Goal: Task Accomplishment & Management: Manage account settings

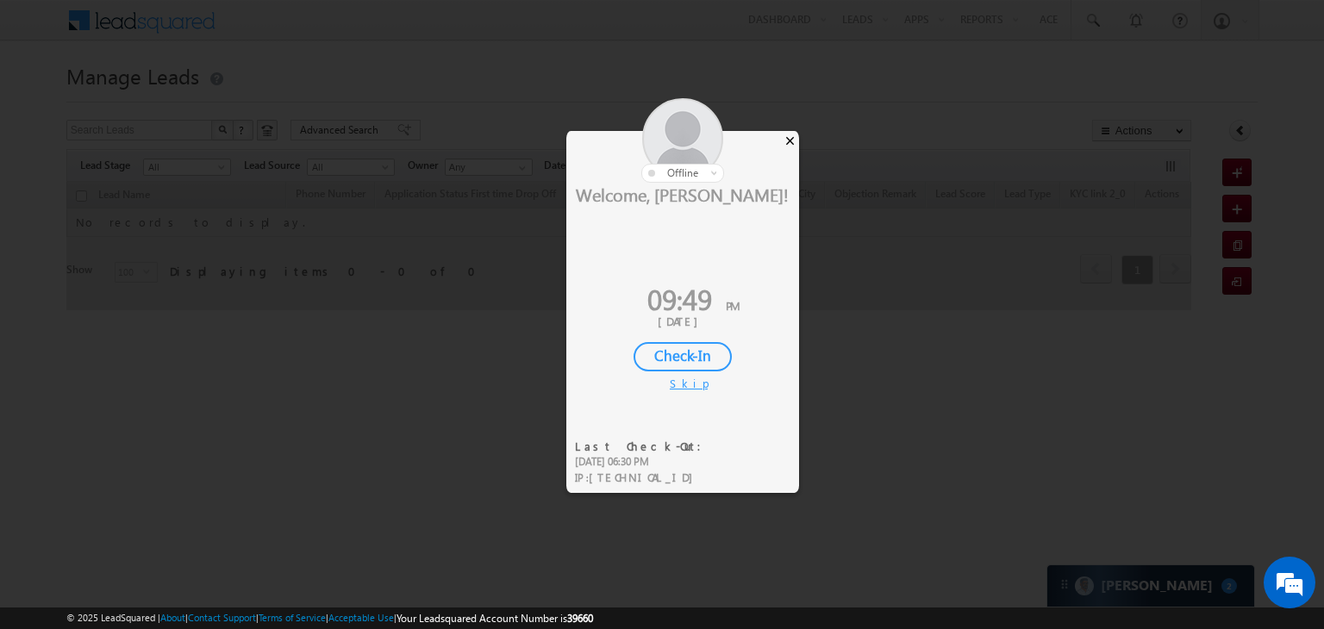
click at [791, 137] on div "×" at bounding box center [790, 140] width 18 height 19
click at [789, 141] on div "×" at bounding box center [790, 140] width 18 height 19
click at [790, 141] on div "×" at bounding box center [790, 140] width 18 height 19
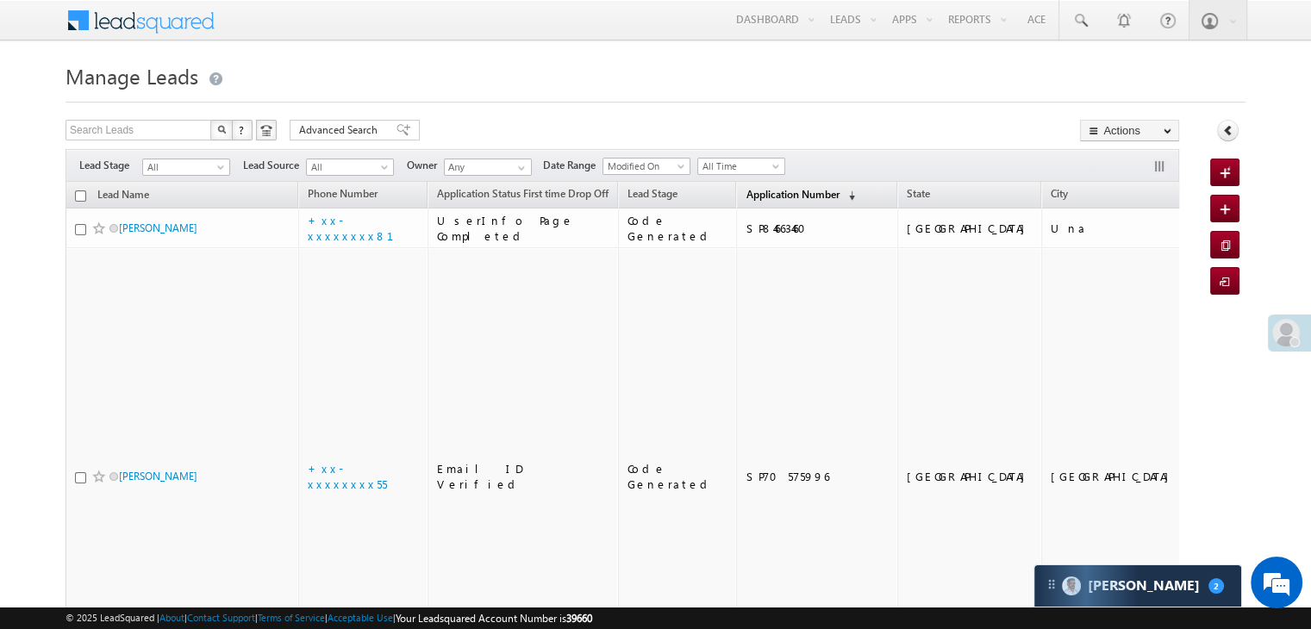
click at [746, 191] on span "Application Number" at bounding box center [792, 194] width 93 height 13
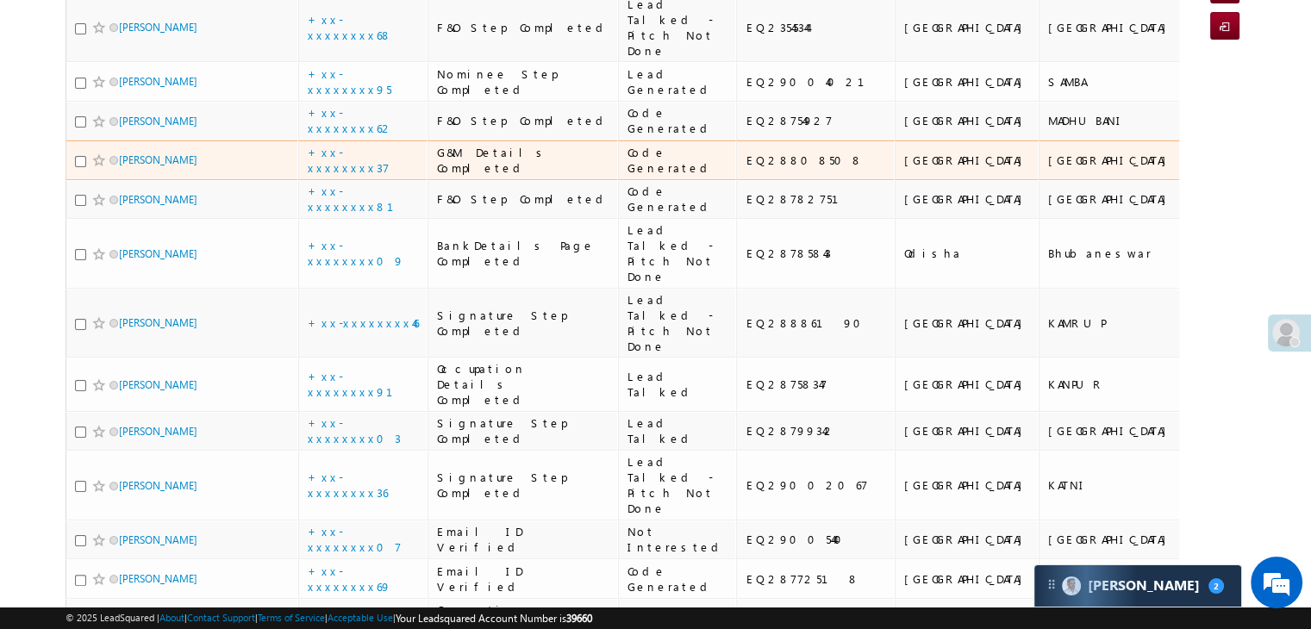
scroll to position [259, 0]
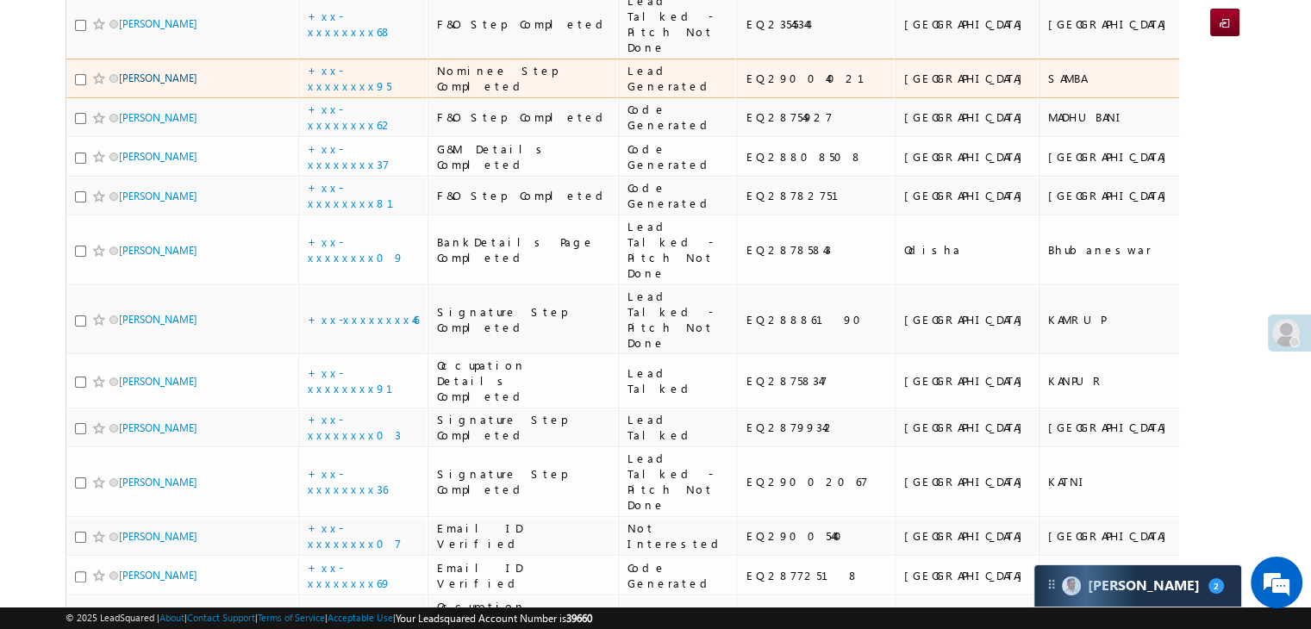
click at [145, 84] on link "[PERSON_NAME]" at bounding box center [158, 78] width 78 height 13
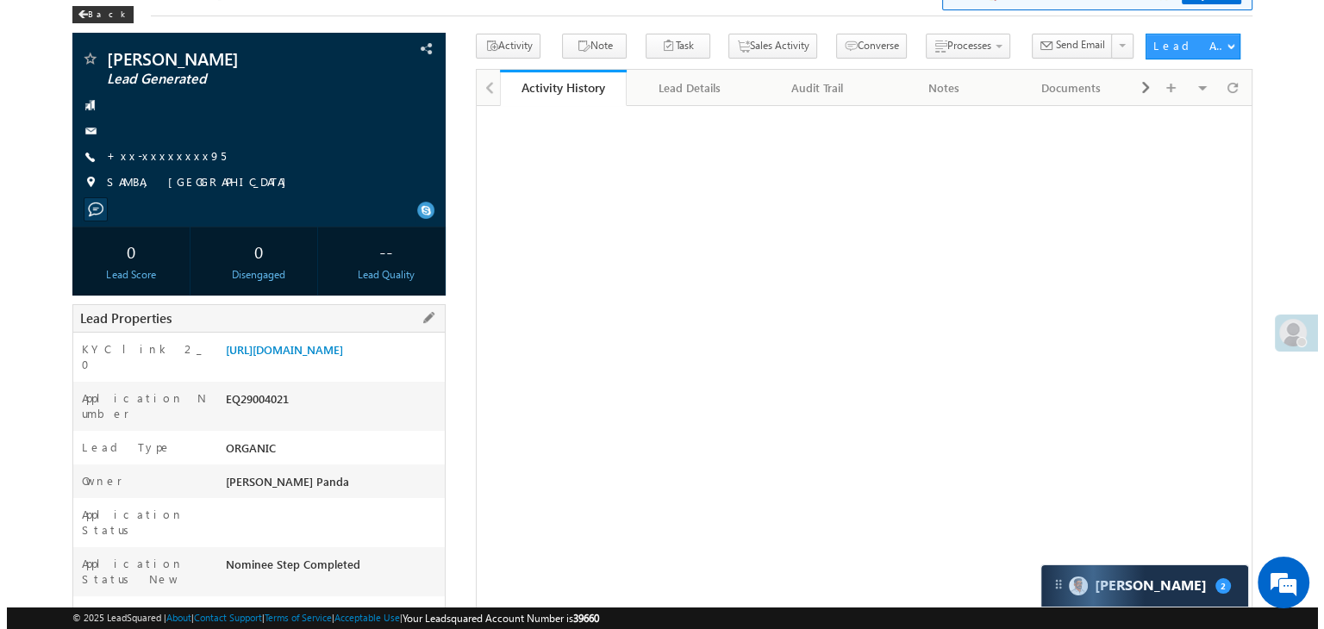
scroll to position [172, 0]
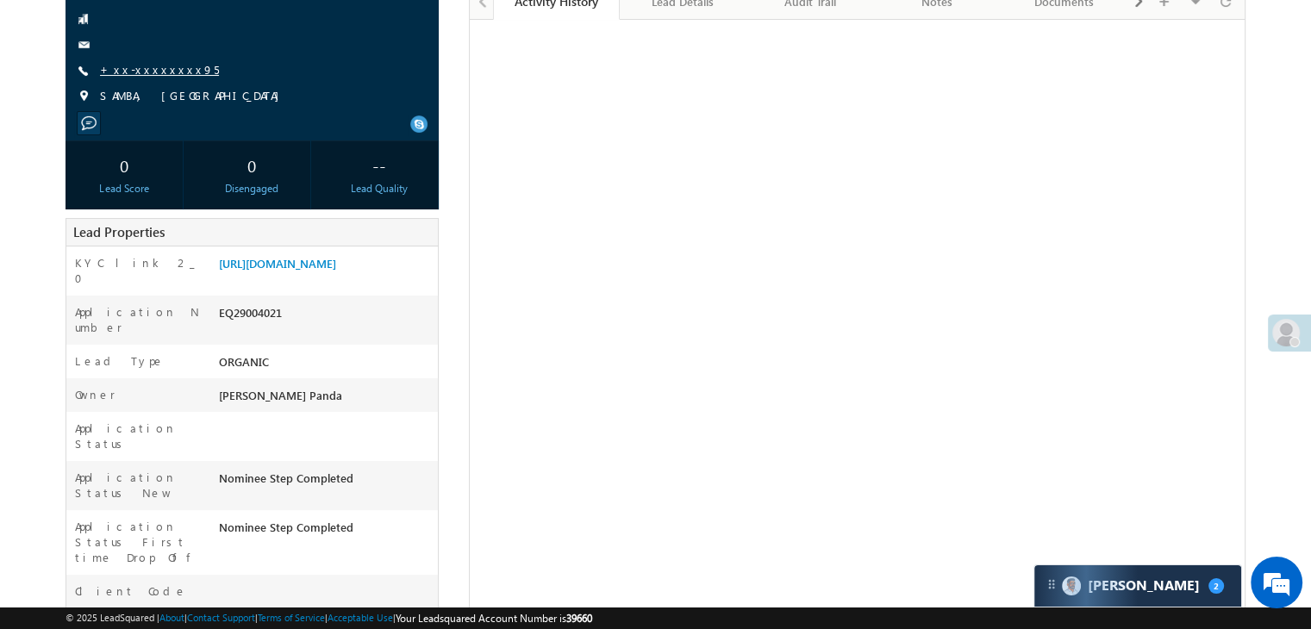
click at [136, 70] on link "+xx-xxxxxxxx95" at bounding box center [159, 69] width 119 height 15
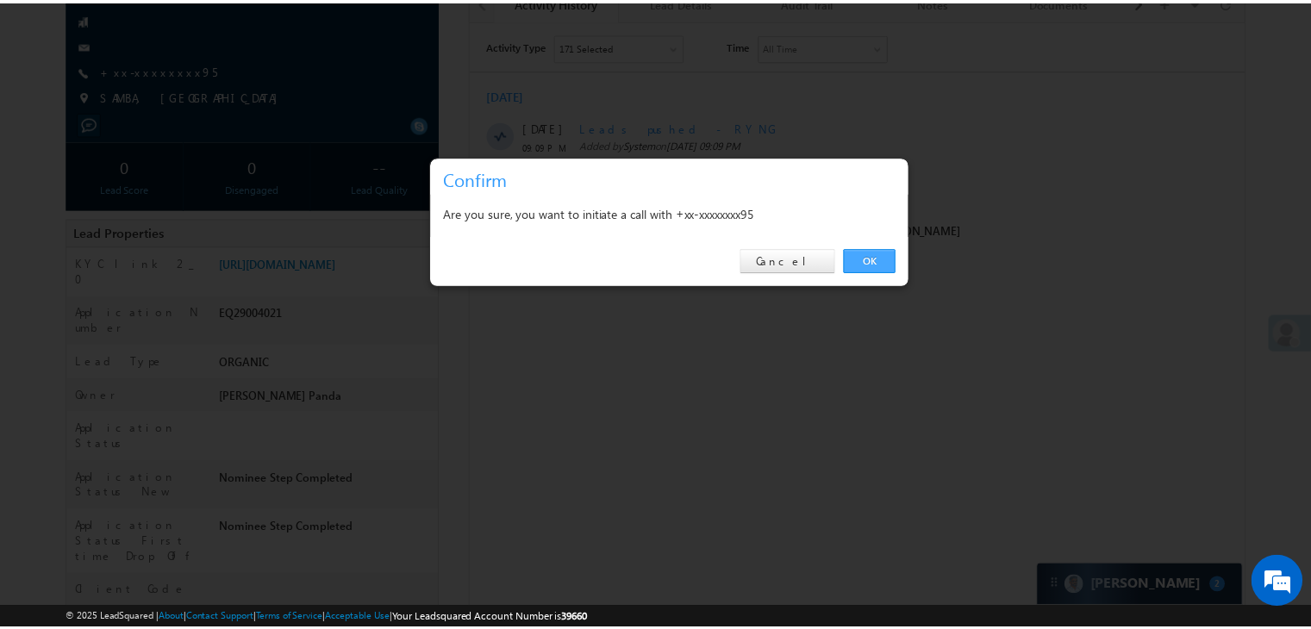
scroll to position [0, 0]
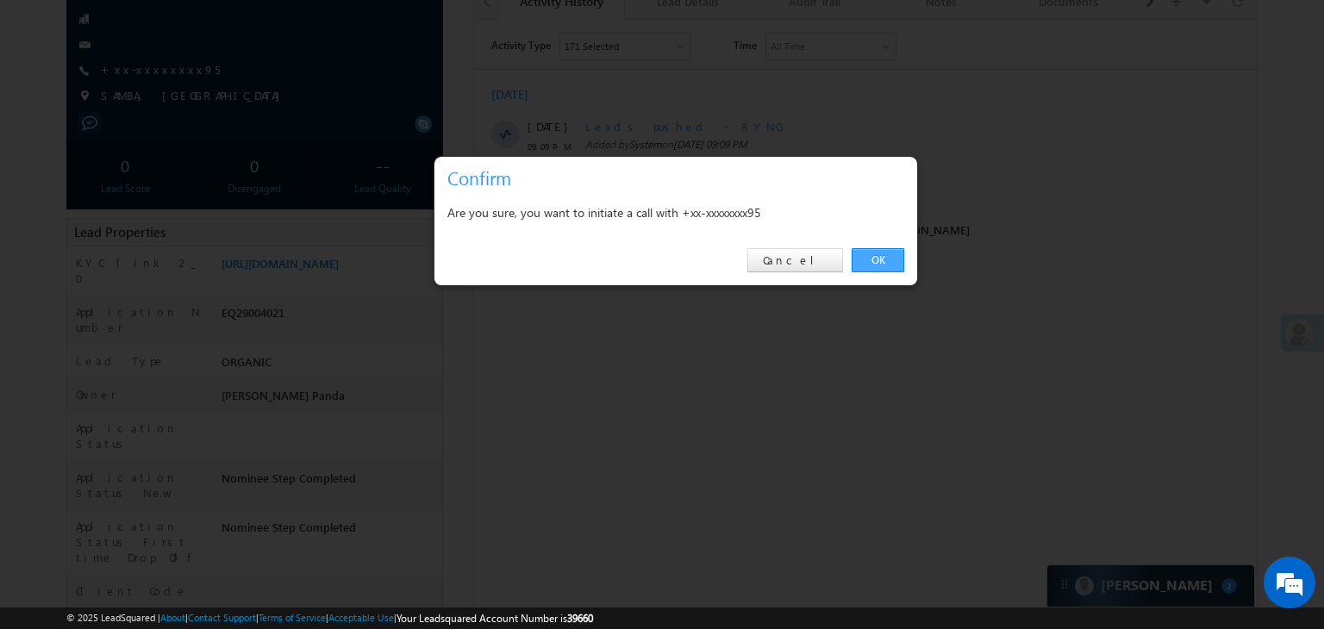
click at [883, 260] on link "OK" at bounding box center [878, 260] width 53 height 24
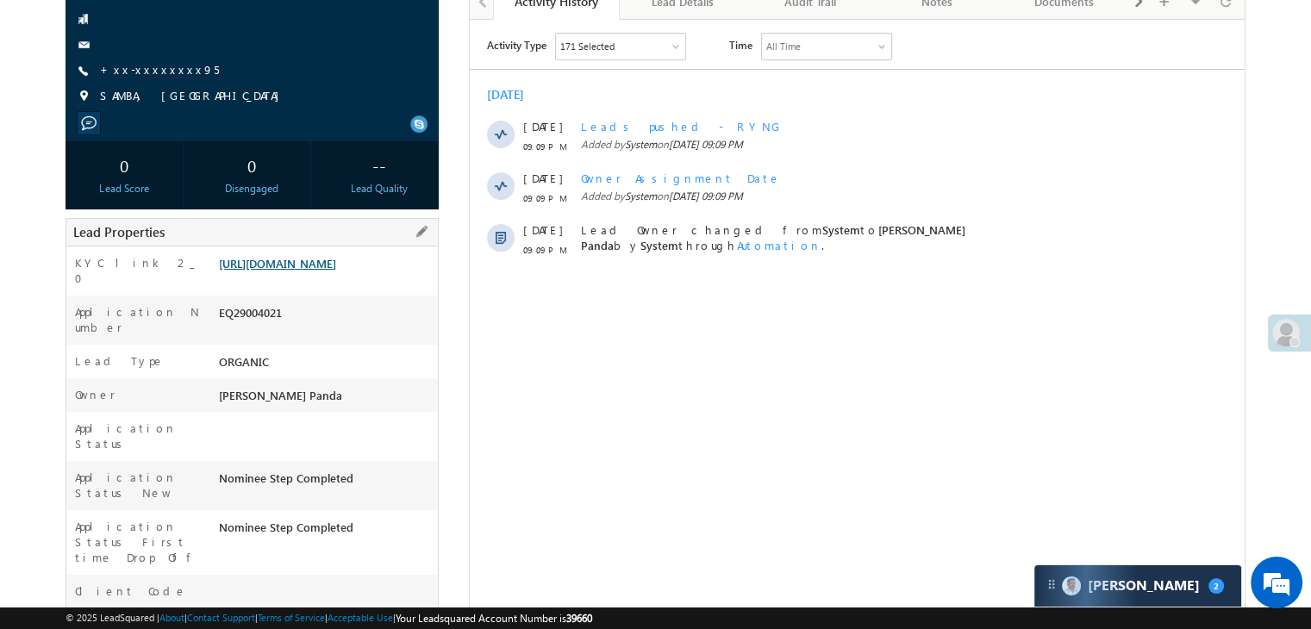
click at [312, 271] on link "[URL][DOMAIN_NAME]" at bounding box center [277, 263] width 117 height 15
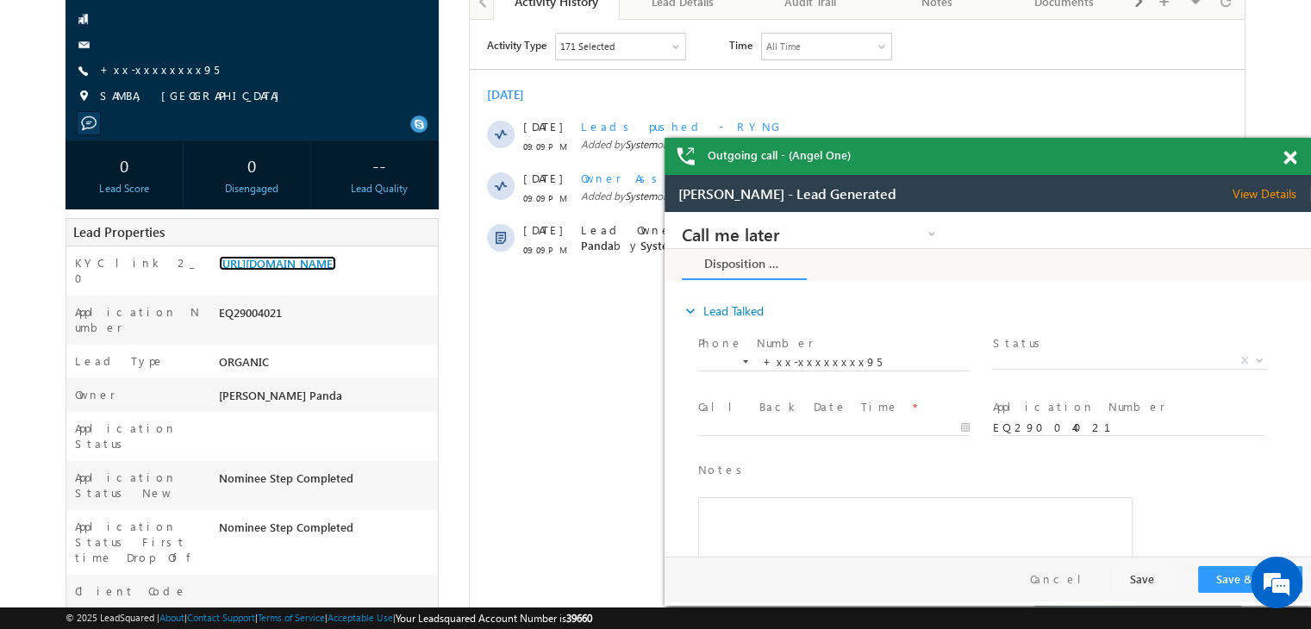
click at [1285, 157] on span at bounding box center [1290, 158] width 13 height 15
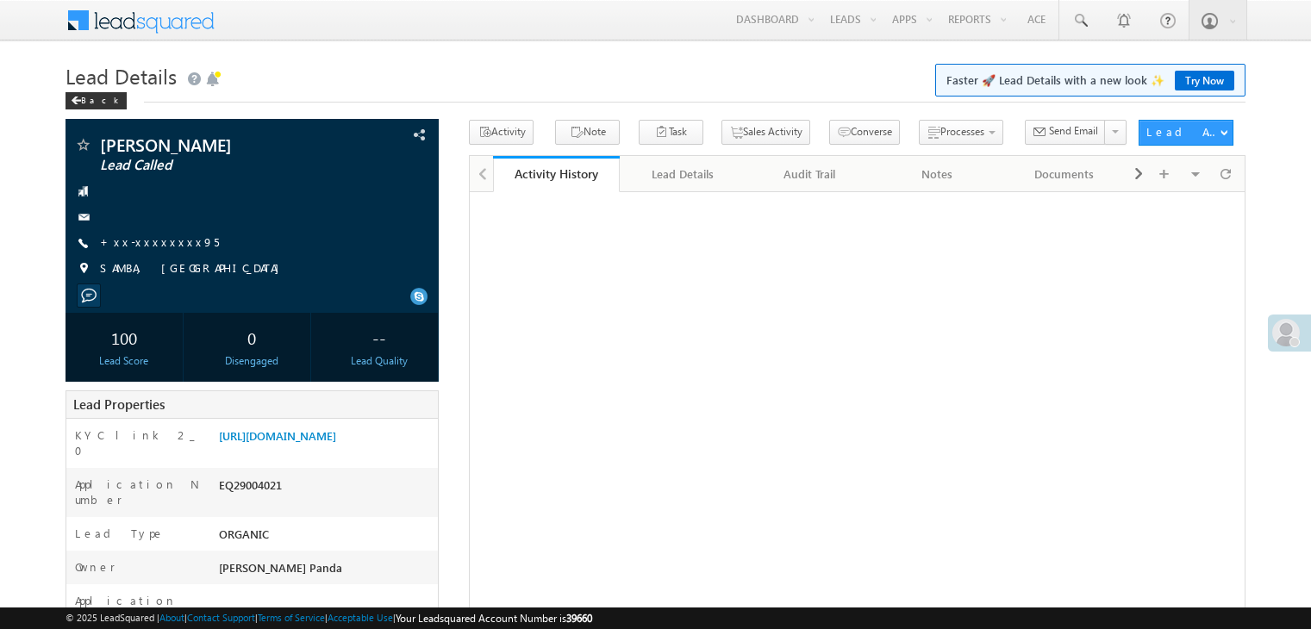
click at [78, 100] on span at bounding box center [76, 101] width 10 height 9
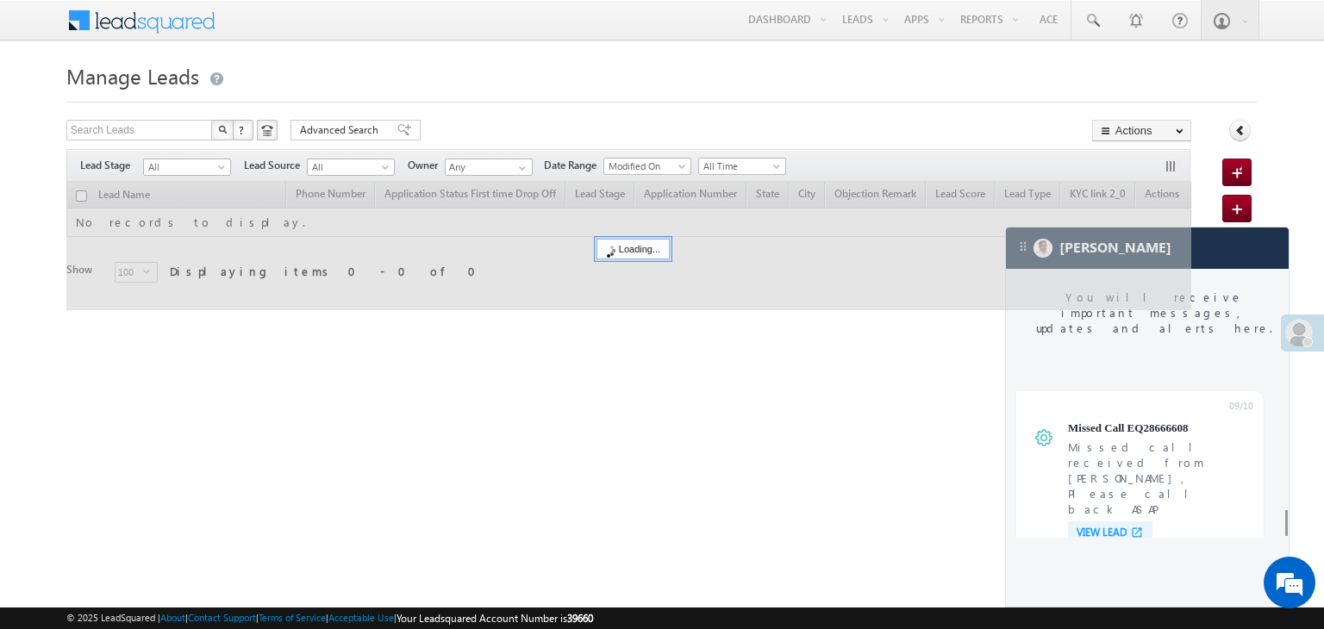
scroll to position [6875, 0]
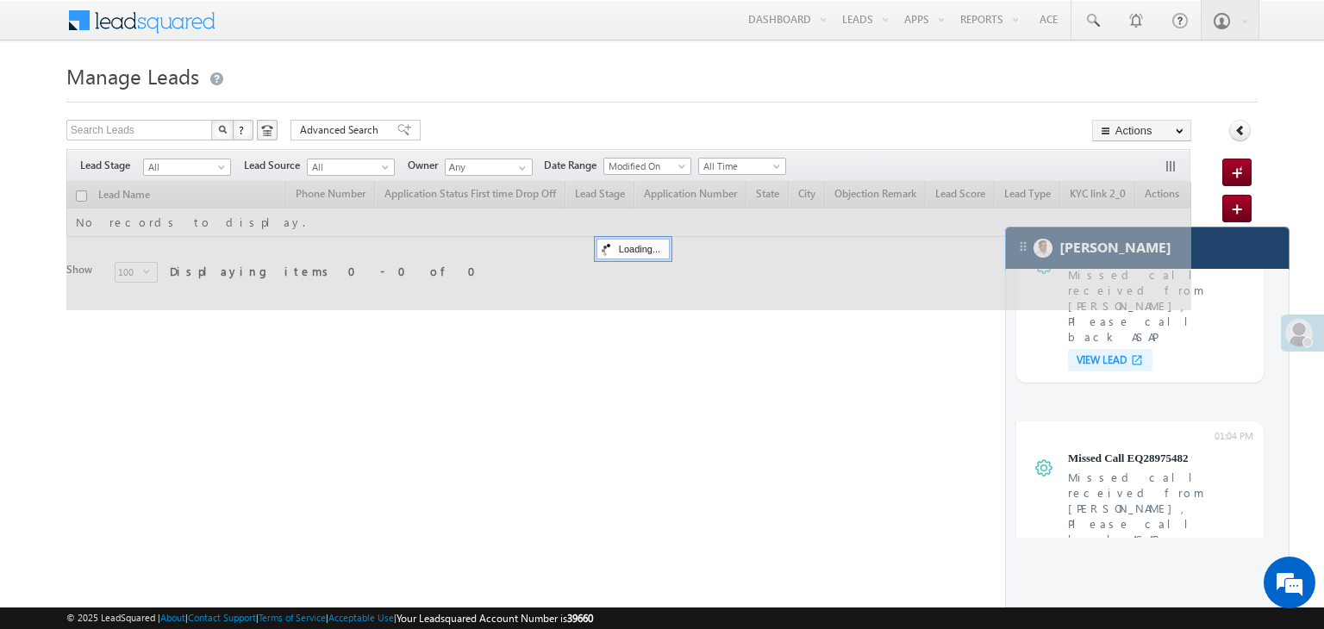
click at [1221, 259] on div "[PERSON_NAME]" at bounding box center [1147, 248] width 283 height 41
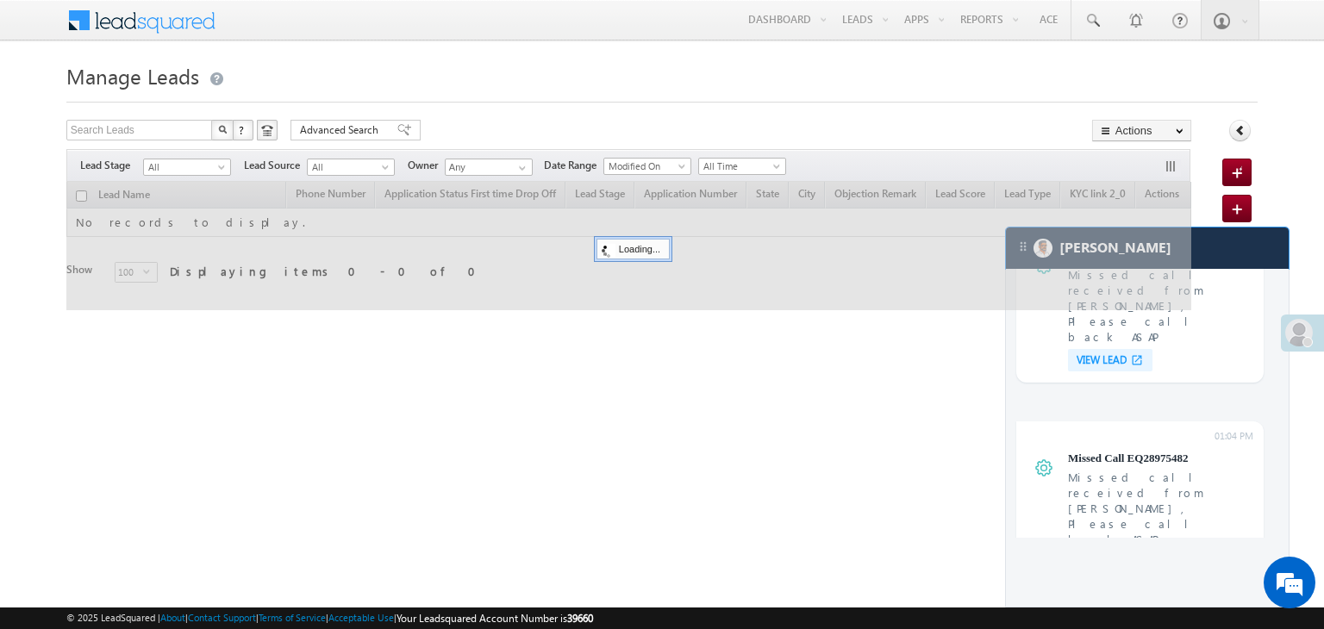
scroll to position [6987, 0]
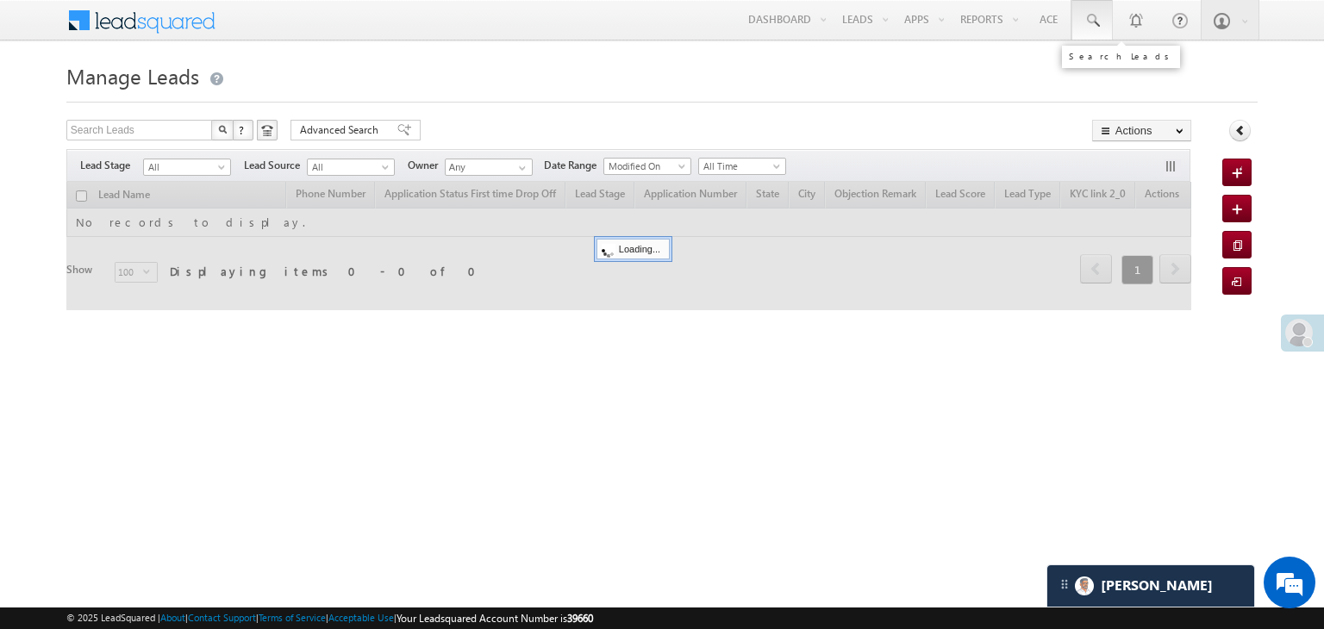
click at [1093, 13] on span at bounding box center [1092, 20] width 17 height 17
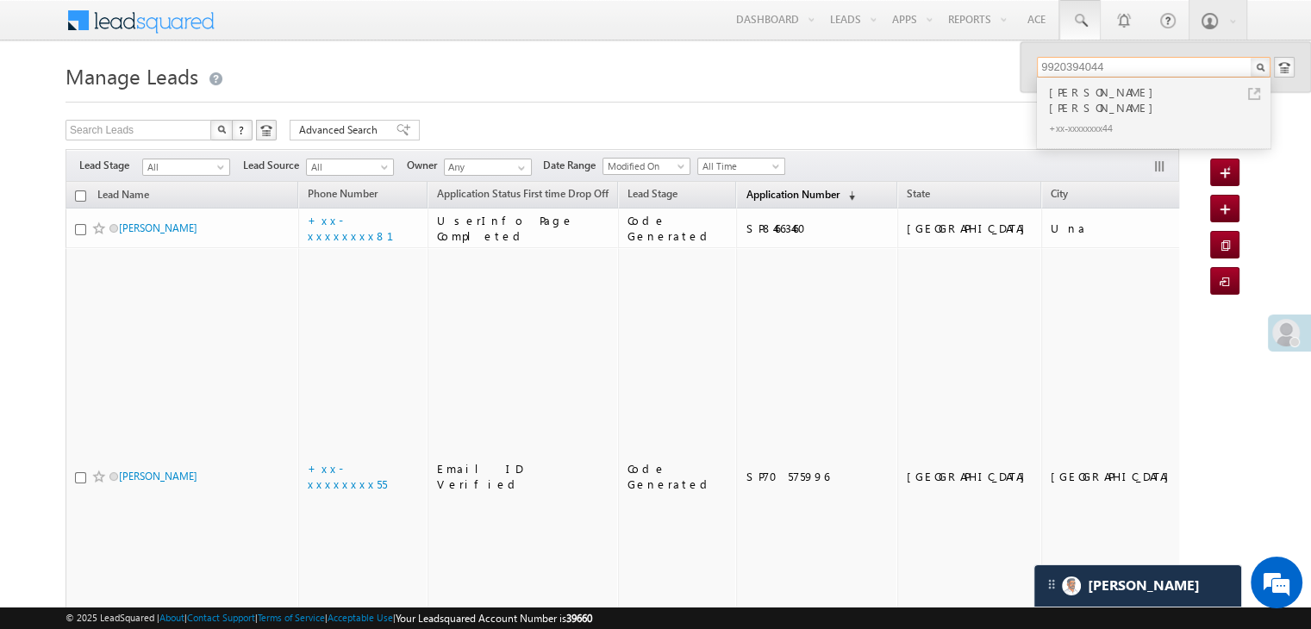
click at [746, 194] on span "Application Number" at bounding box center [792, 194] width 93 height 13
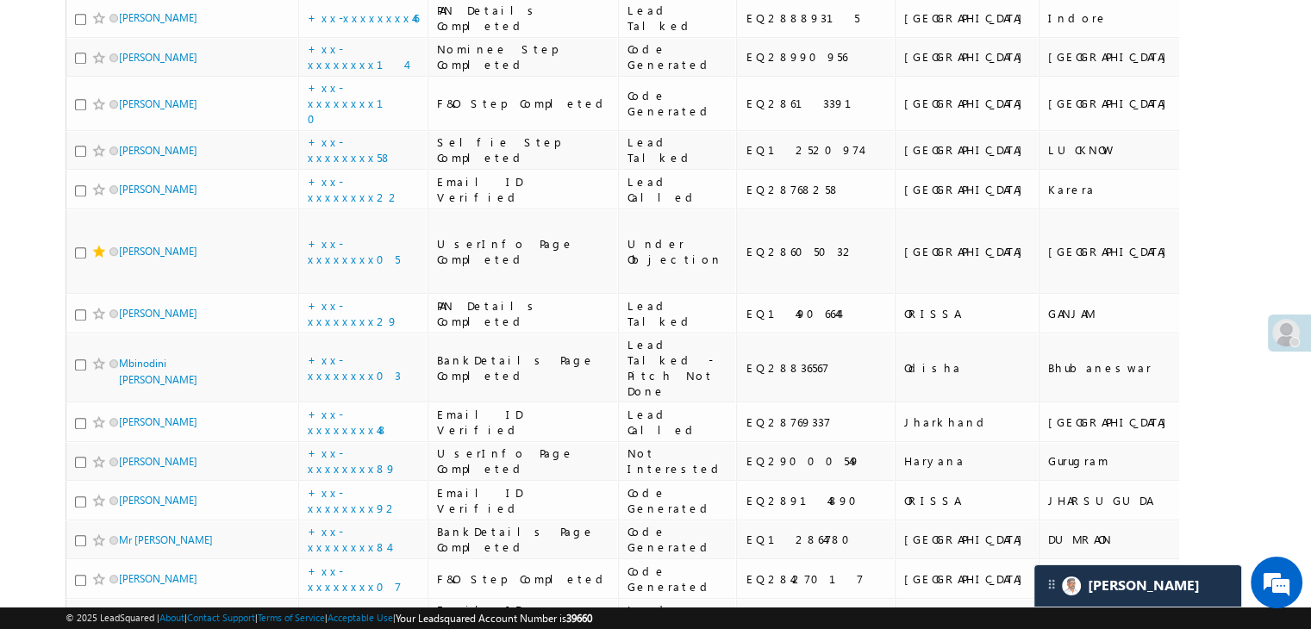
scroll to position [948, 0]
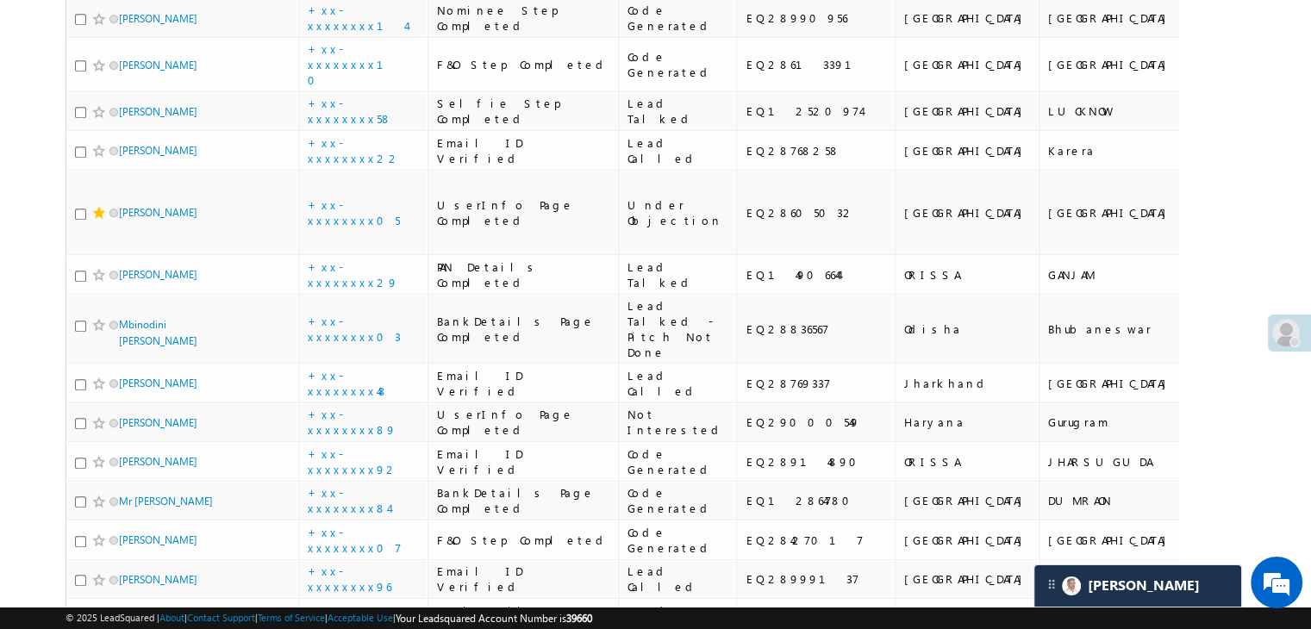
type input "9920394044"
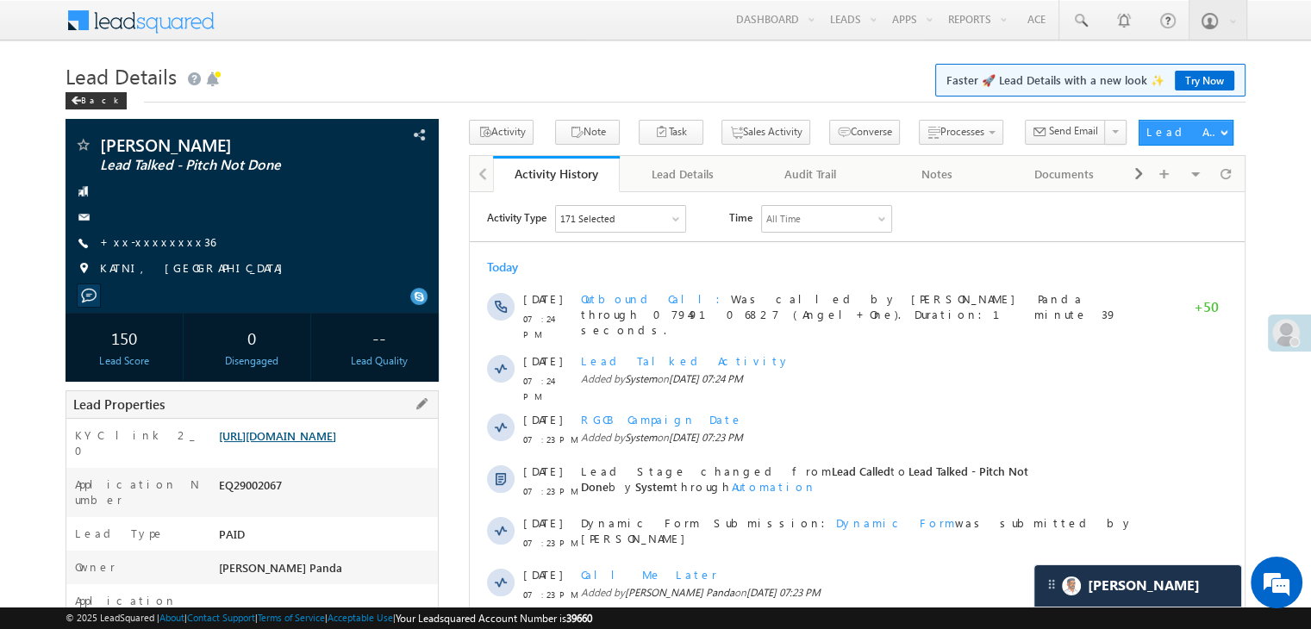
click at [302, 441] on link "https://angelbroking1-pk3em7sa.customui-test.leadsquared.com?leadId=0ac10995-ef…" at bounding box center [277, 436] width 117 height 15
click at [95, 99] on div "Back" at bounding box center [96, 100] width 61 height 17
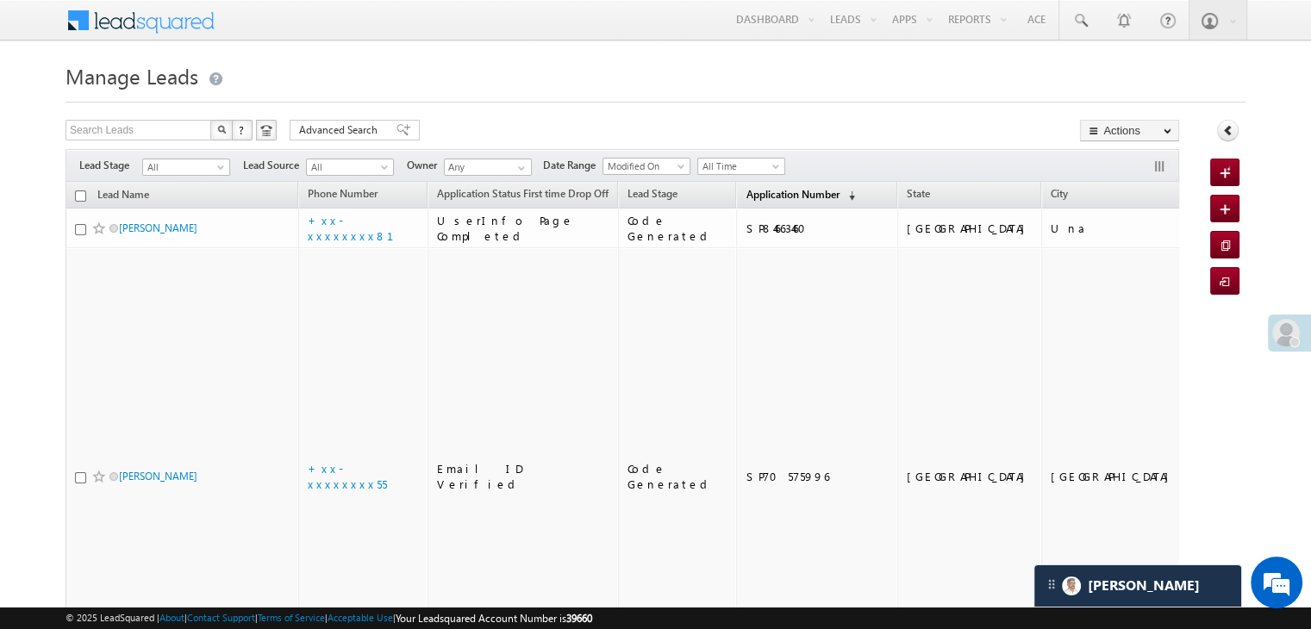
click at [746, 194] on span "Application Number" at bounding box center [792, 194] width 93 height 13
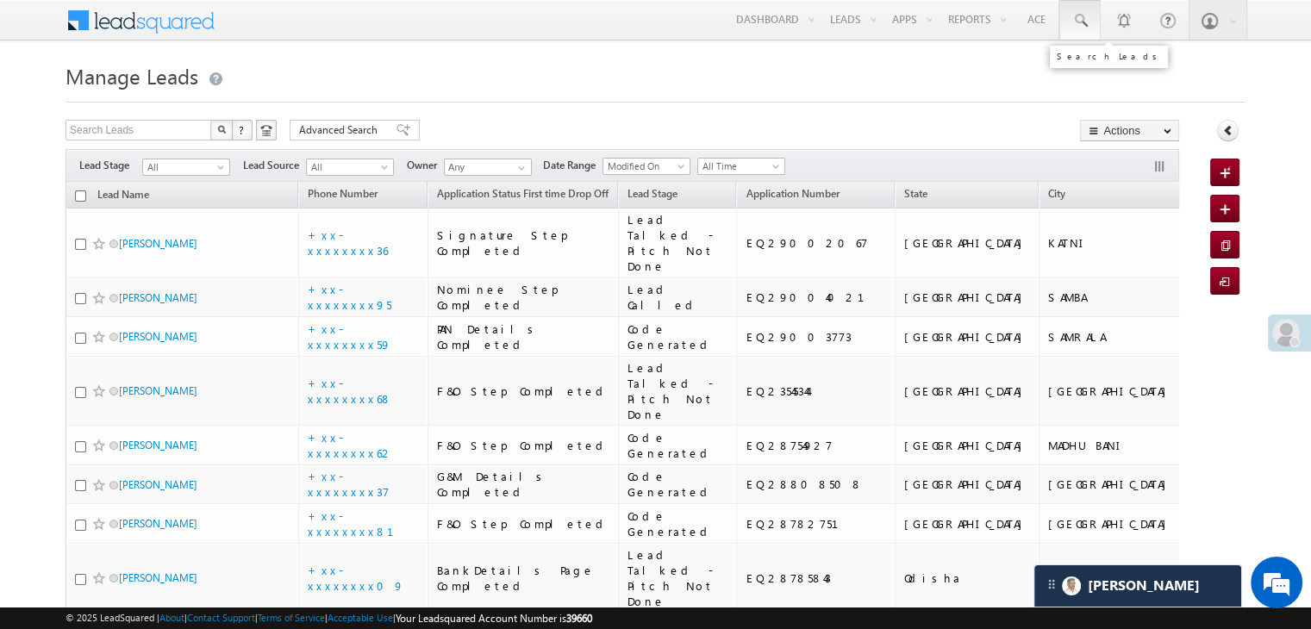
click at [1077, 18] on span at bounding box center [1080, 20] width 17 height 17
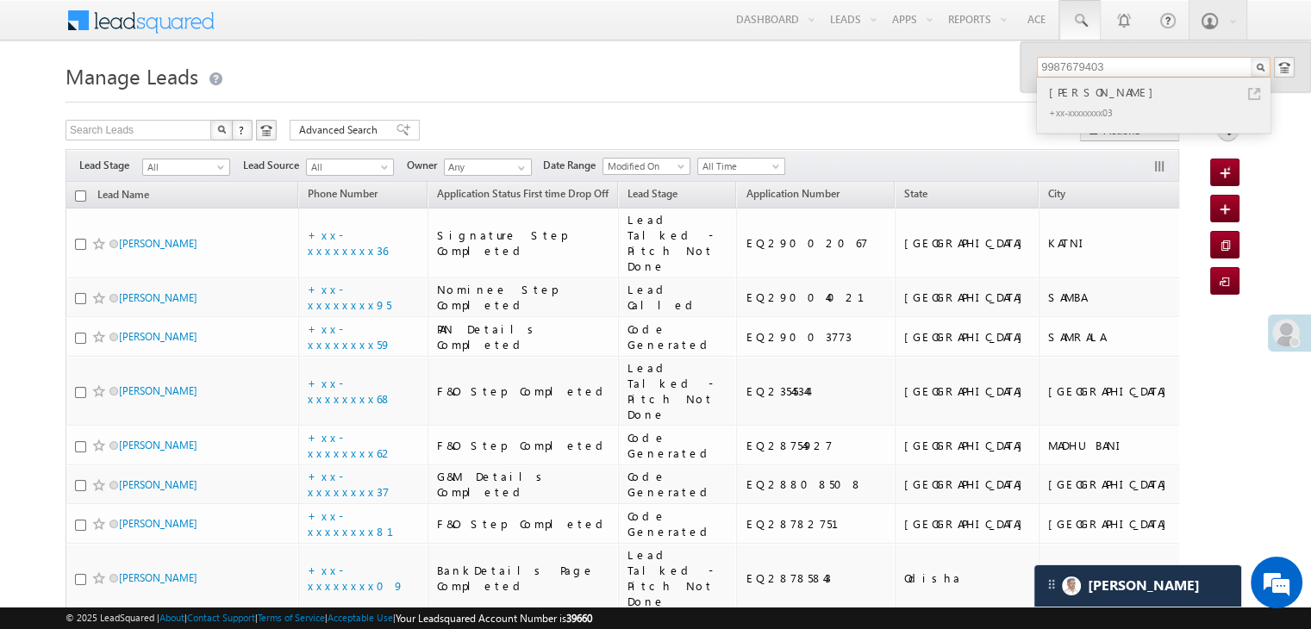
type input "9987679403"
click at [1071, 91] on div "Jeevan moreshwar nandgonkar" at bounding box center [1161, 92] width 231 height 19
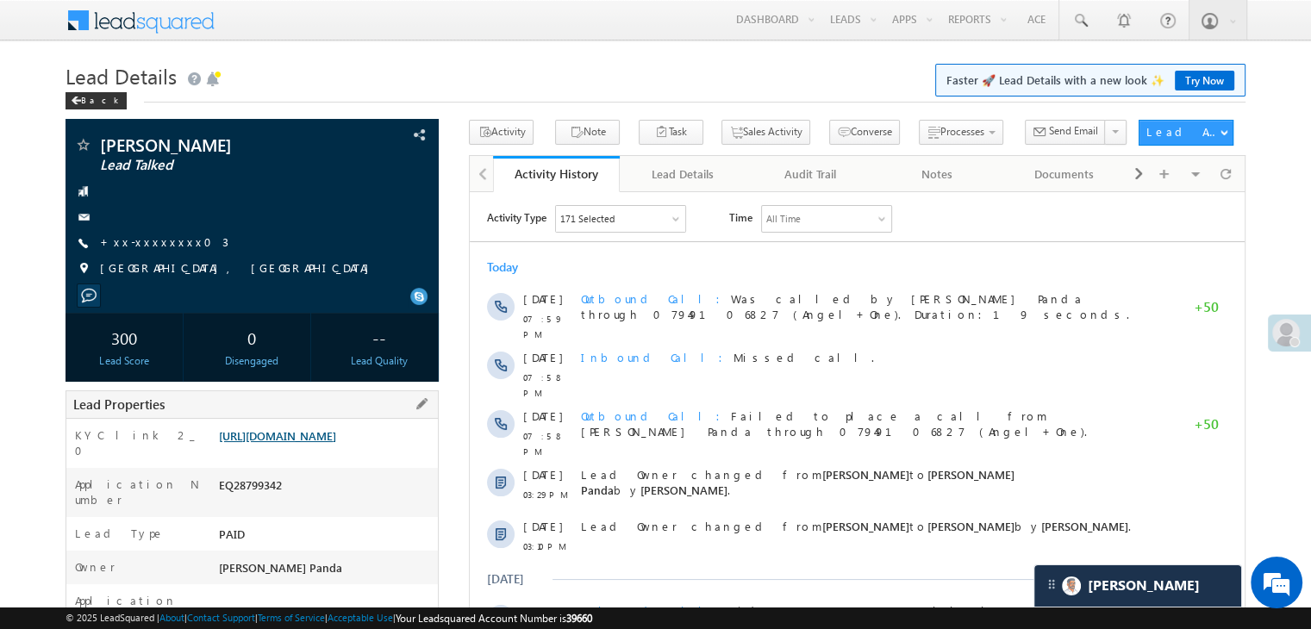
click at [336, 443] on link "[URL][DOMAIN_NAME]" at bounding box center [277, 436] width 117 height 15
click at [87, 103] on div "Back" at bounding box center [96, 100] width 61 height 17
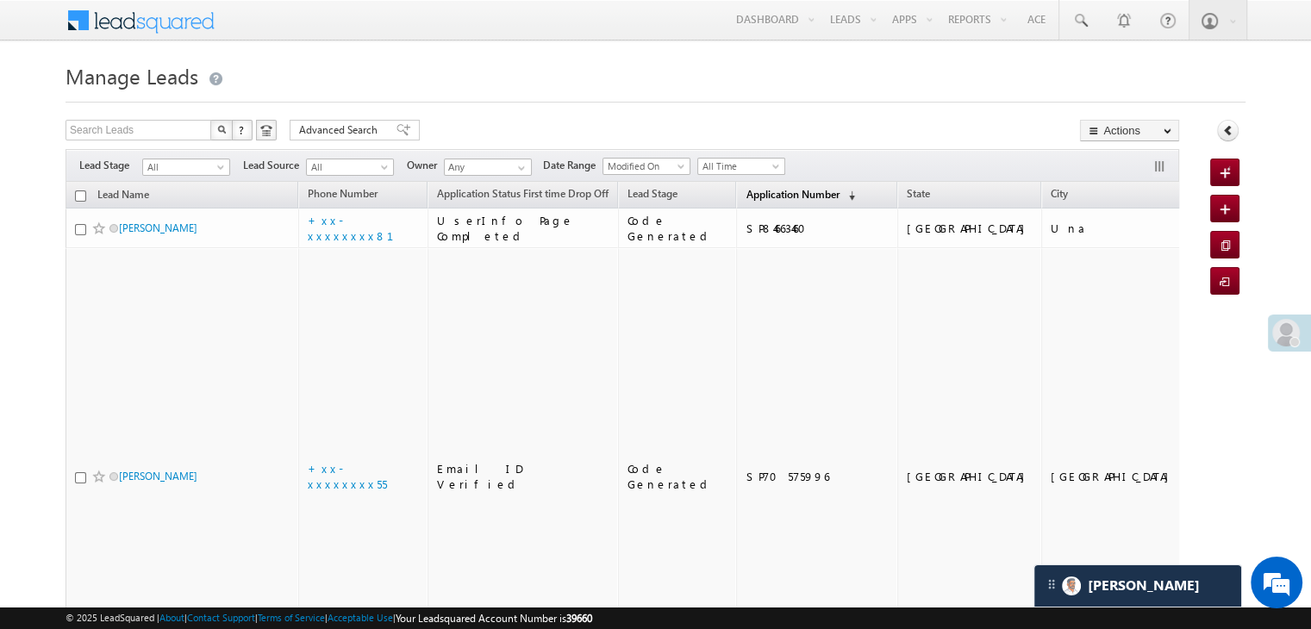
click at [758, 199] on span "Application Number" at bounding box center [792, 194] width 93 height 13
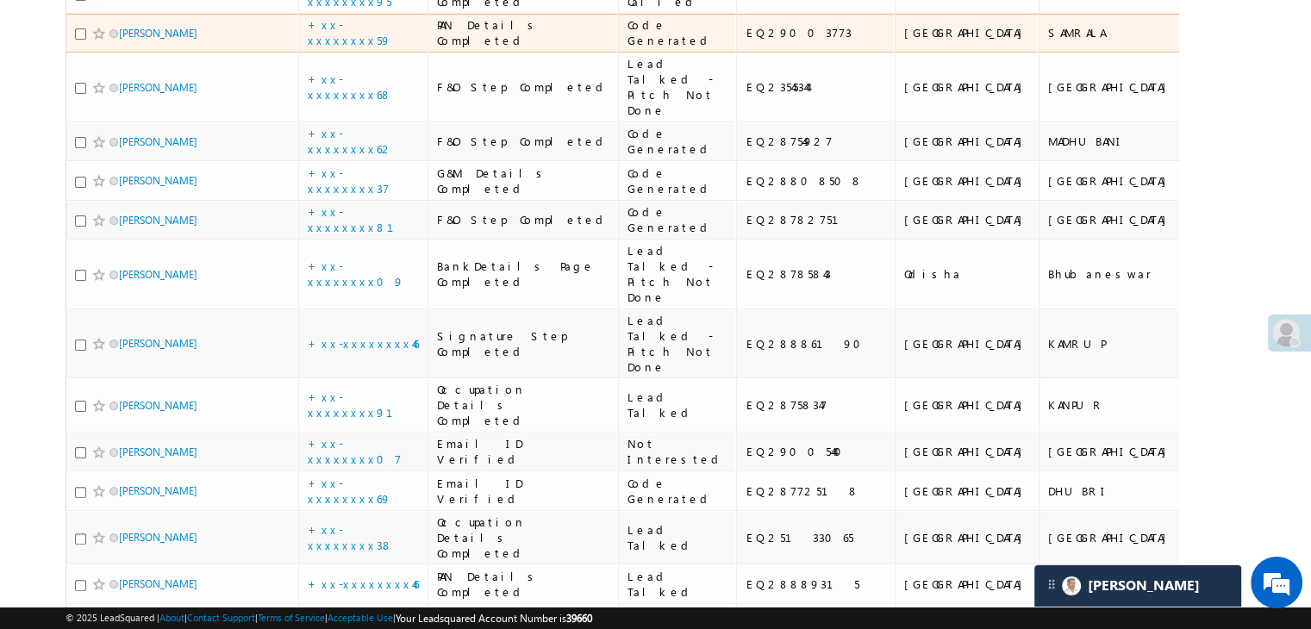
scroll to position [345, 0]
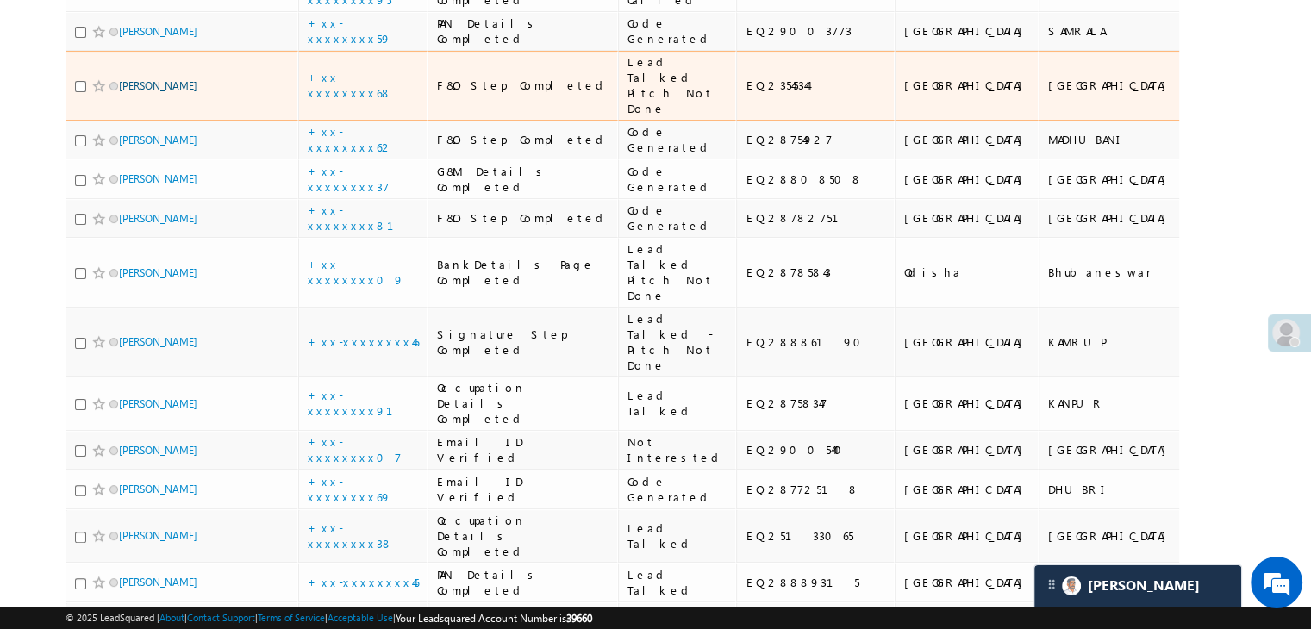
click at [166, 92] on link "Mahi Chauhan" at bounding box center [158, 85] width 78 height 13
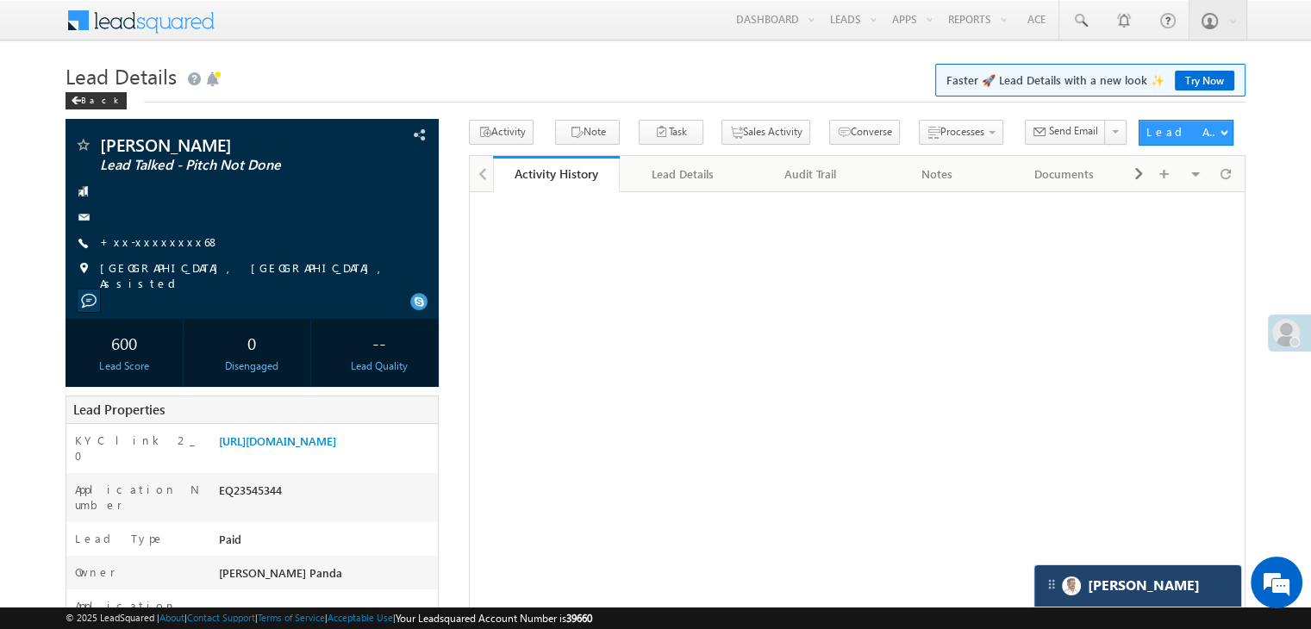
click at [1184, 585] on div "[PERSON_NAME]" at bounding box center [1138, 586] width 207 height 41
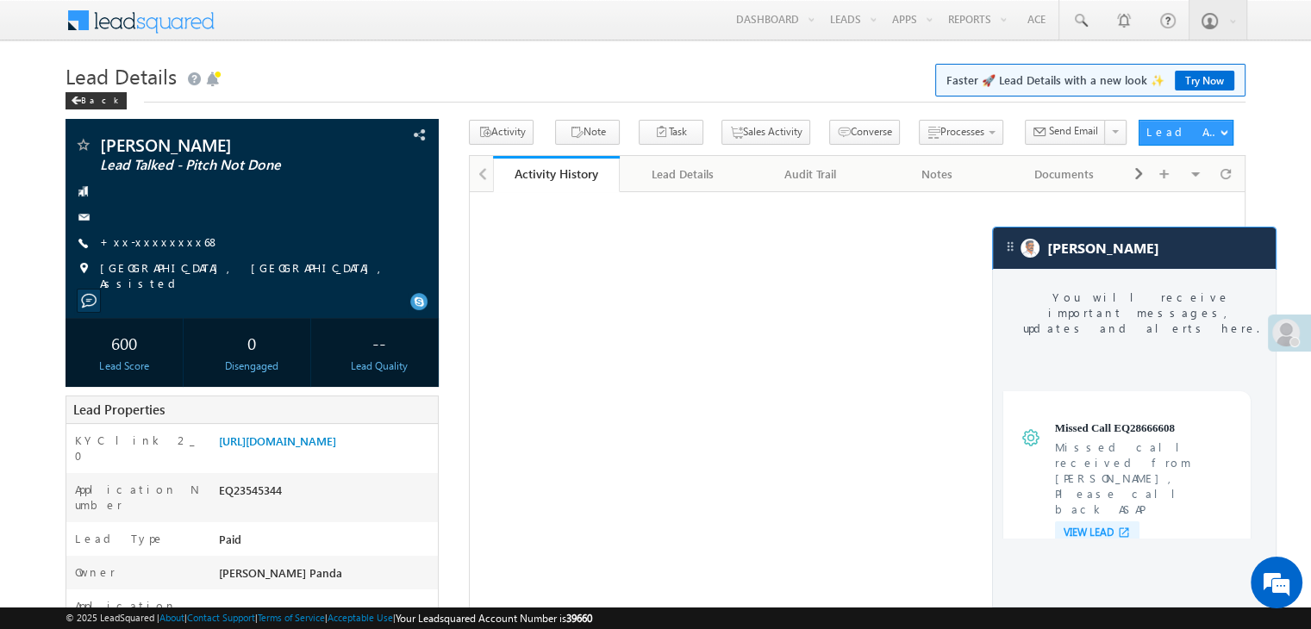
scroll to position [6796, 0]
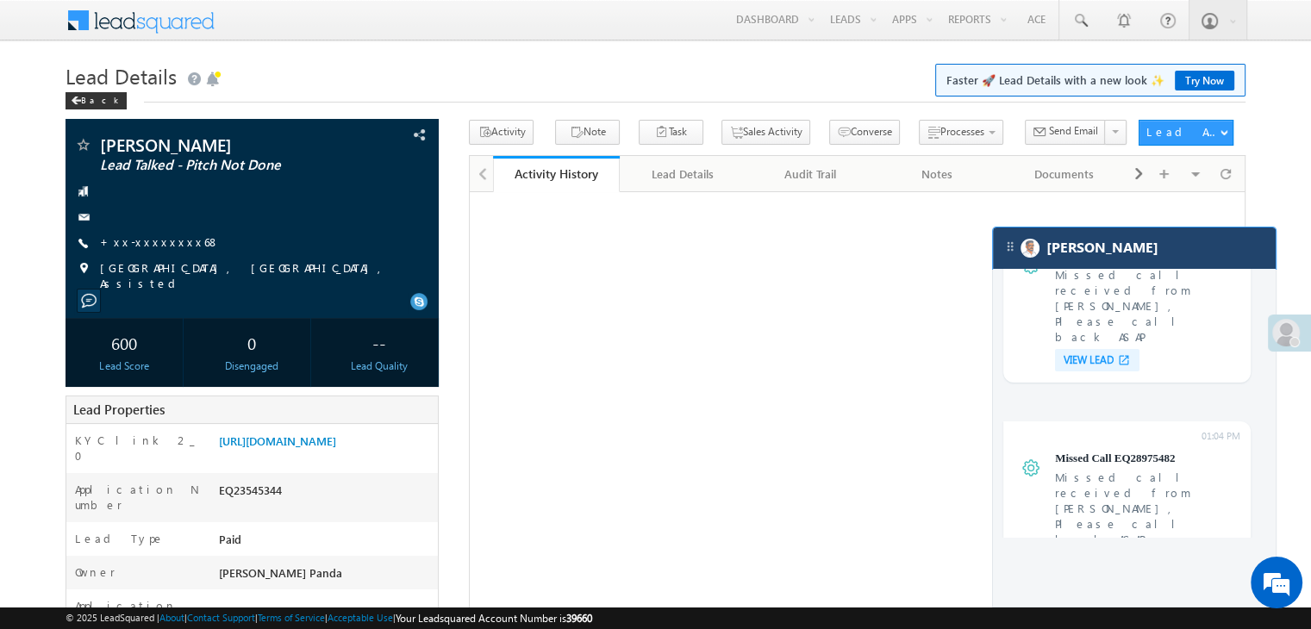
click at [1180, 256] on div "[PERSON_NAME]" at bounding box center [1134, 248] width 283 height 41
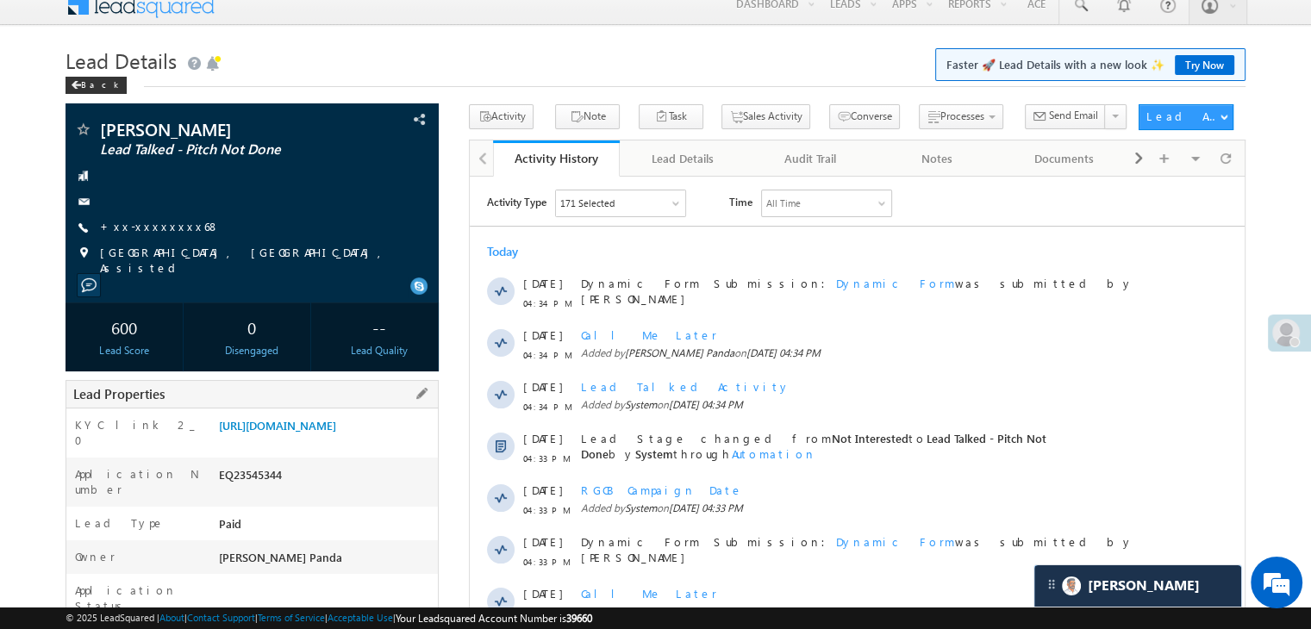
scroll to position [0, 0]
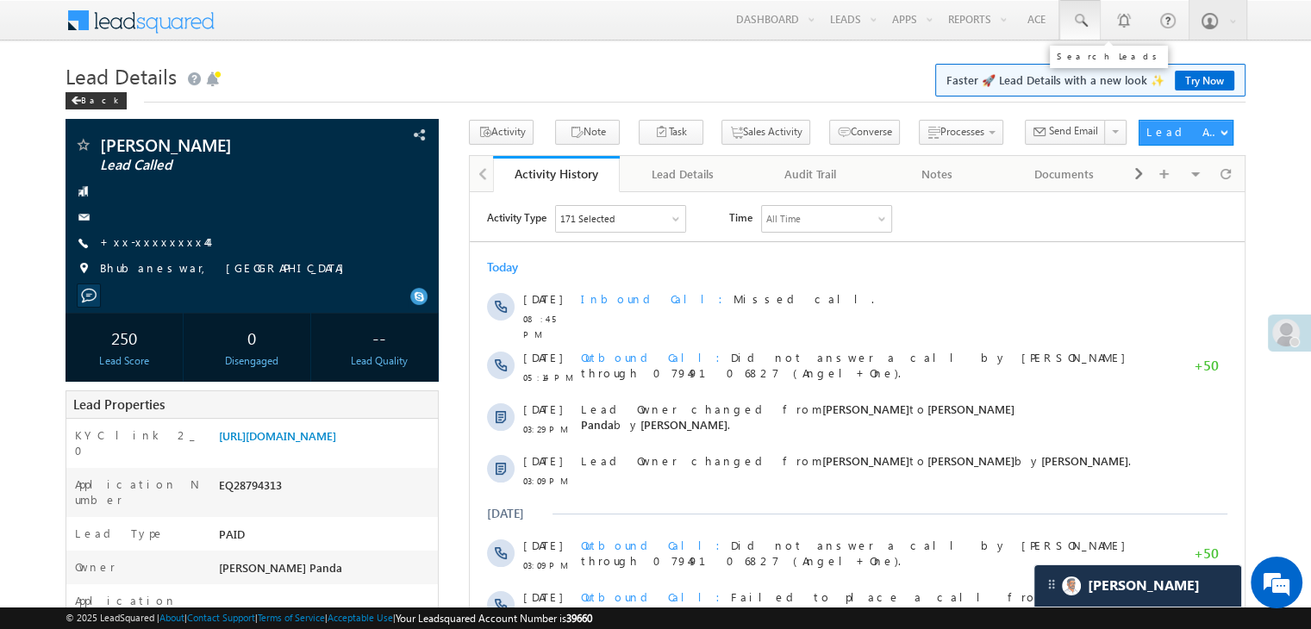
click at [1087, 18] on span at bounding box center [1080, 20] width 17 height 17
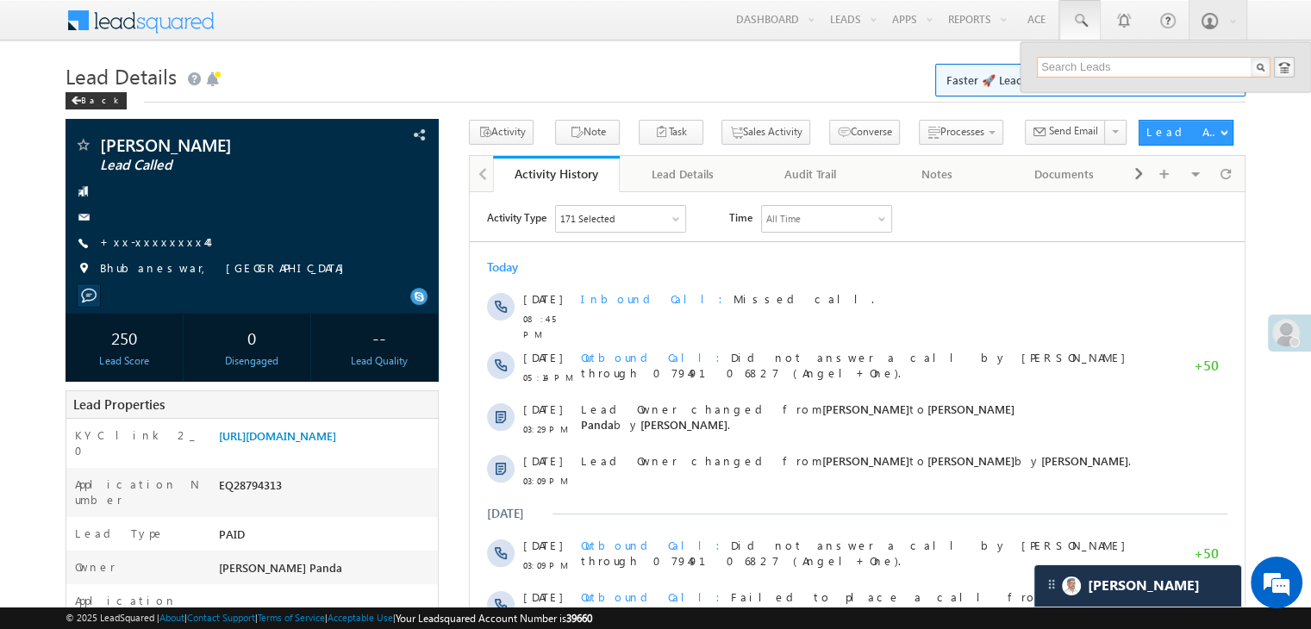
paste input "EQ28758347"
type input "EQ28758347"
click at [1065, 91] on div "Naina devi" at bounding box center [1161, 92] width 231 height 19
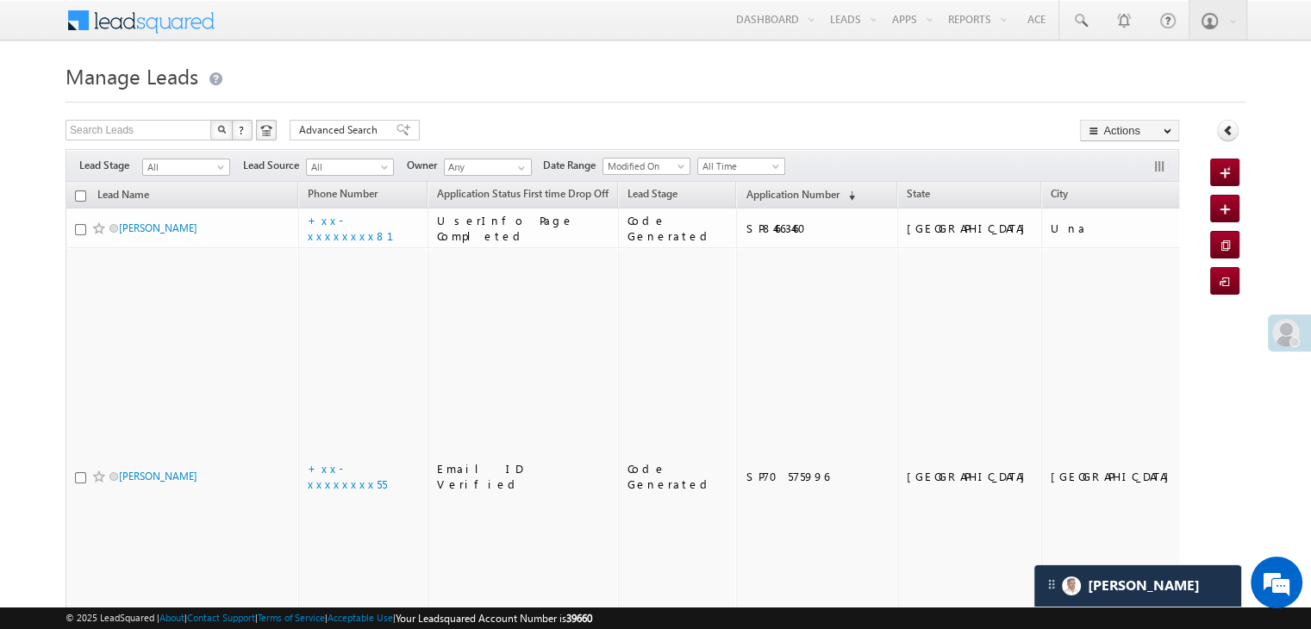
click at [760, 184] on th "Application Number (sorted descending)" at bounding box center [816, 195] width 161 height 27
click at [758, 191] on span "Application Number" at bounding box center [792, 194] width 93 height 13
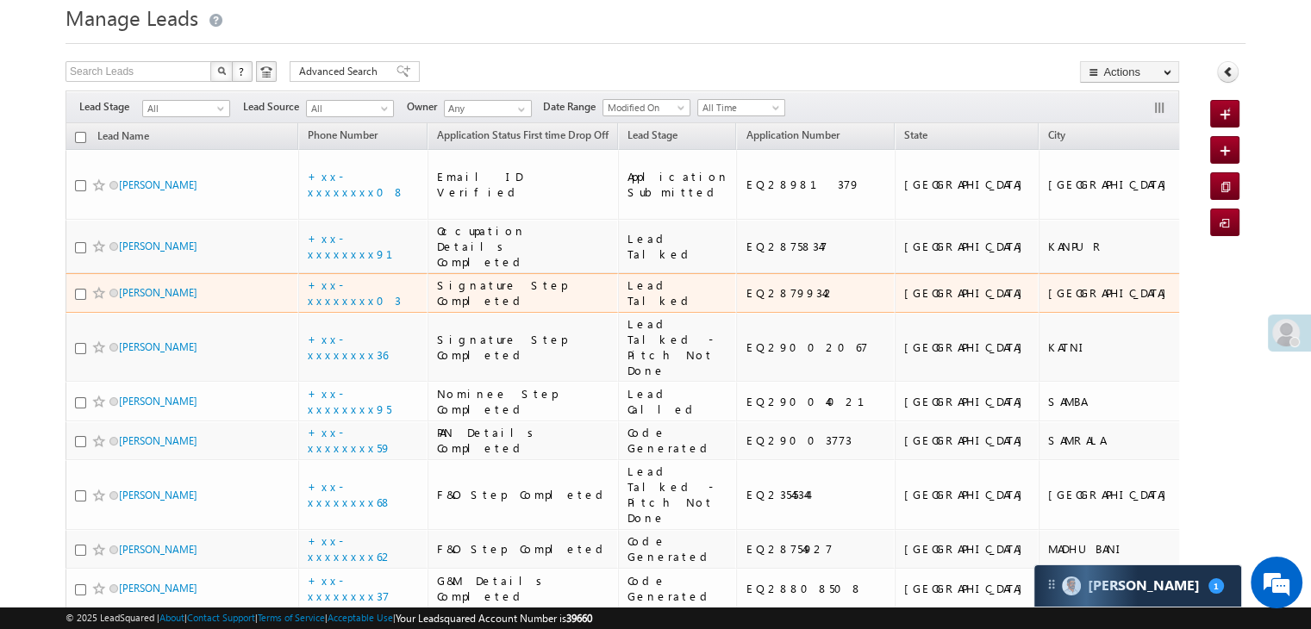
scroll to position [86, 0]
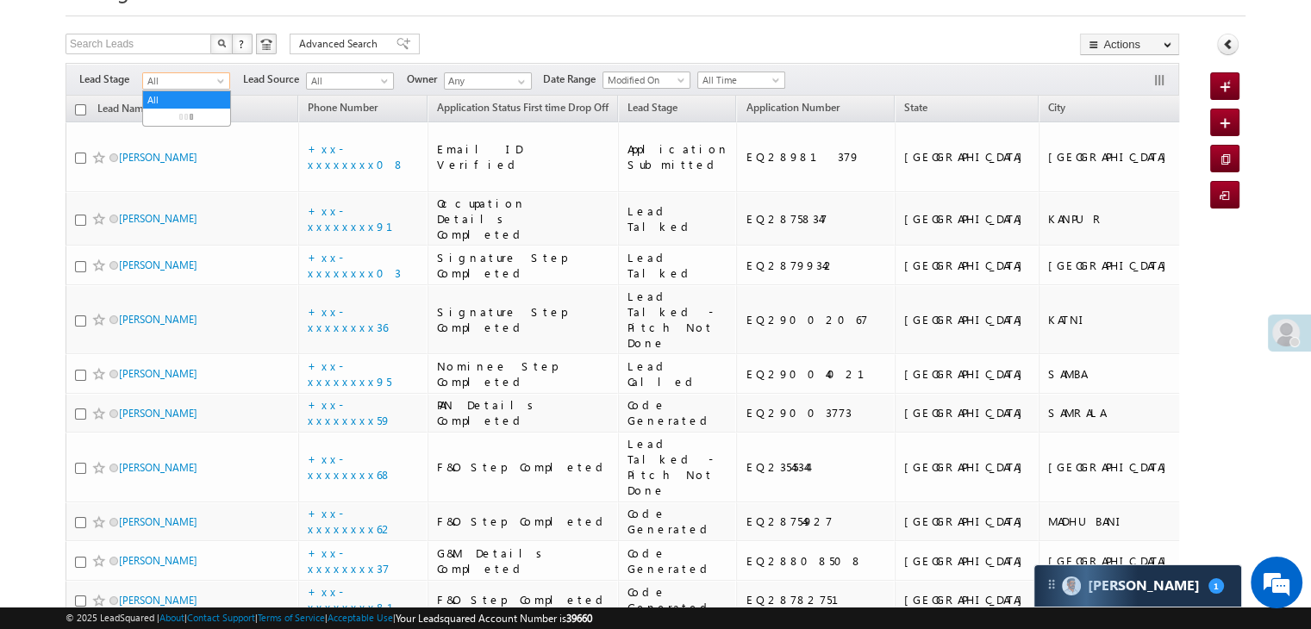
click at [217, 83] on span at bounding box center [223, 85] width 14 height 14
click at [196, 118] on link "Lead Generated" at bounding box center [186, 118] width 87 height 16
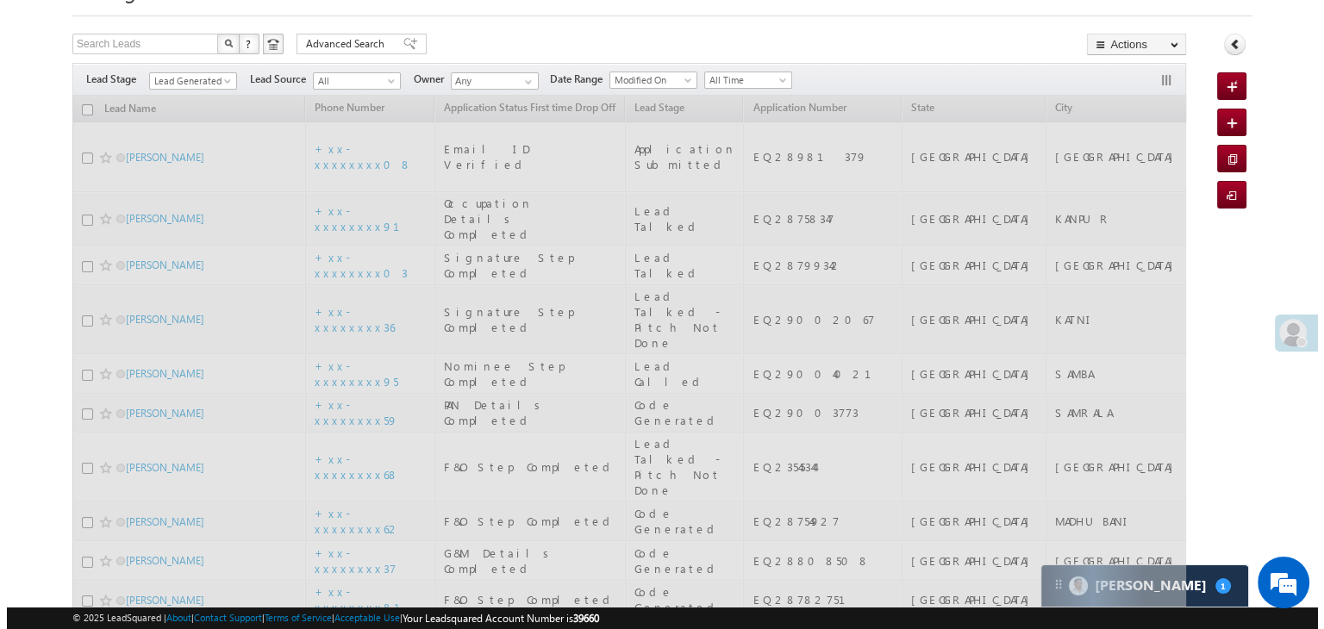
scroll to position [0, 0]
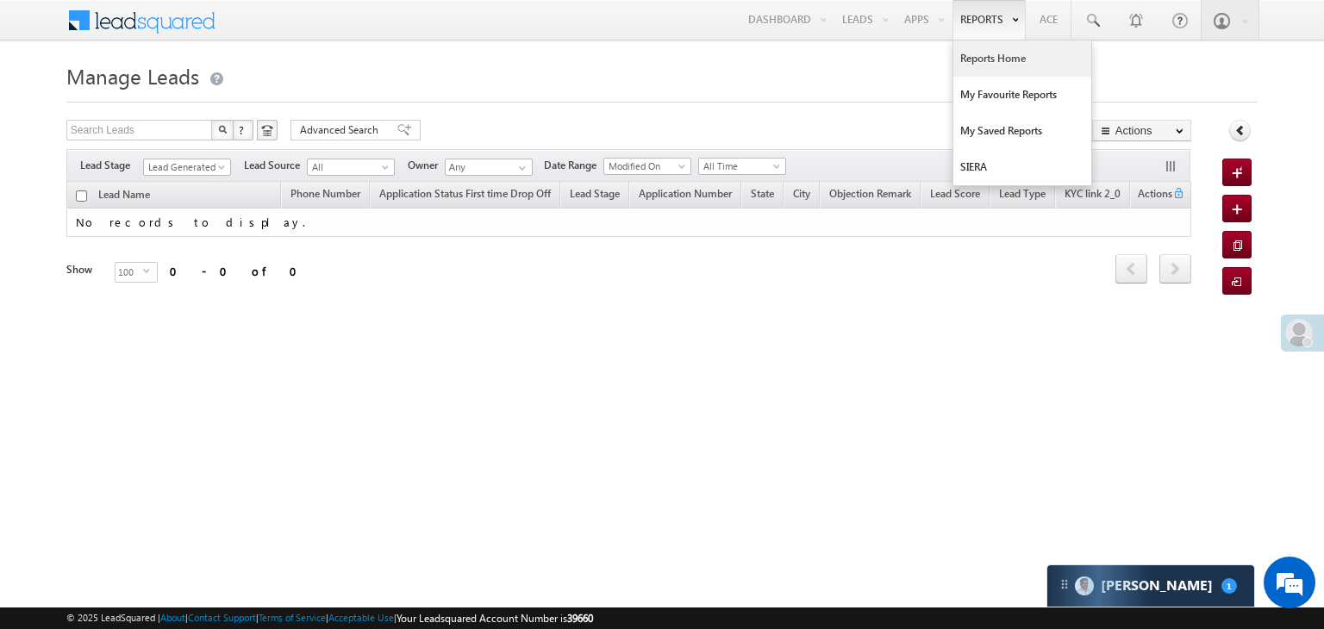
click at [993, 59] on link "Reports Home" at bounding box center [1023, 59] width 138 height 36
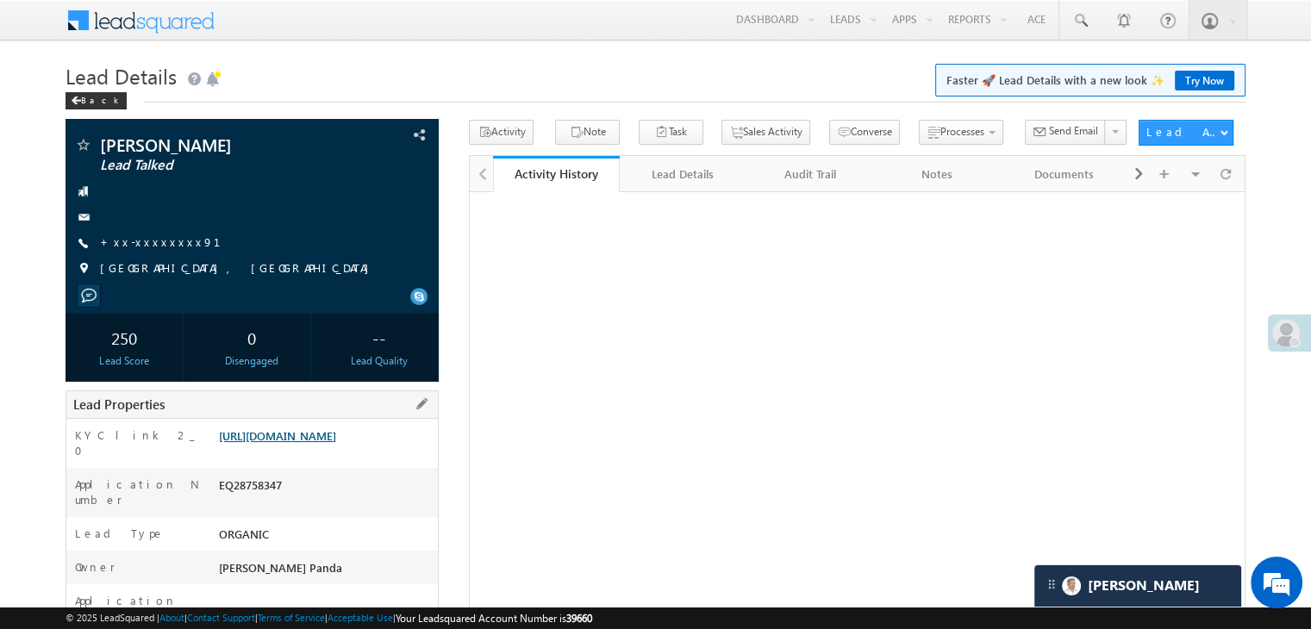
click at [336, 443] on link "[URL][DOMAIN_NAME]" at bounding box center [277, 436] width 117 height 15
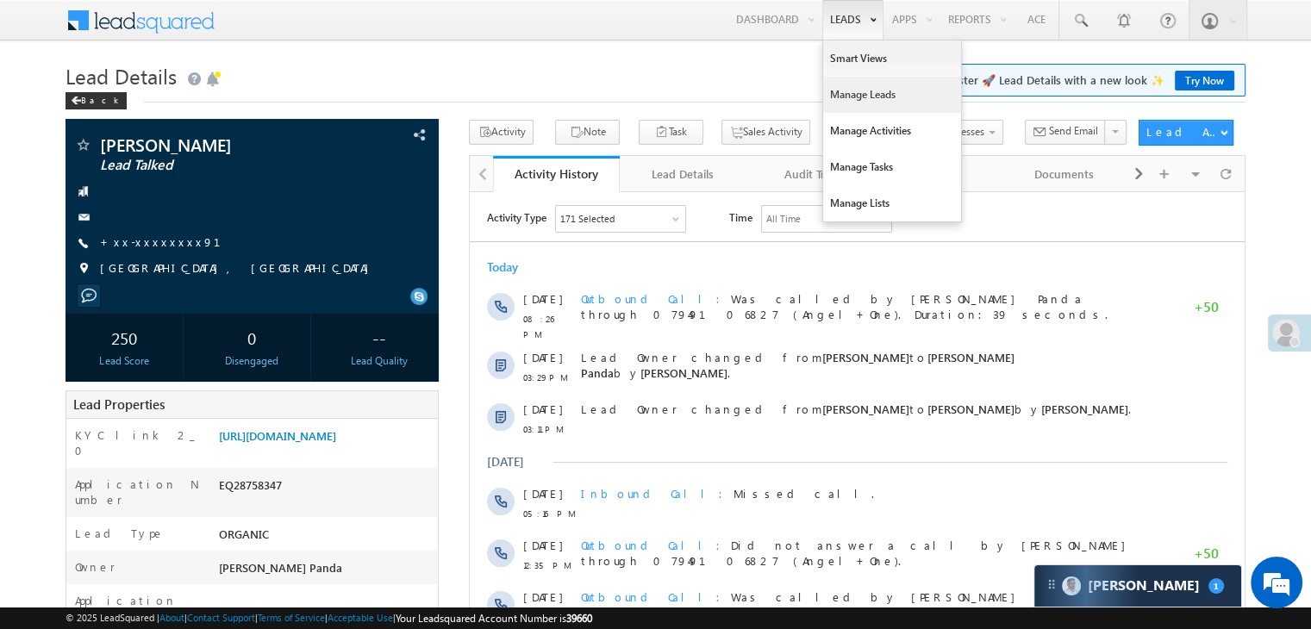
click at [855, 91] on link "Manage Leads" at bounding box center [892, 95] width 138 height 36
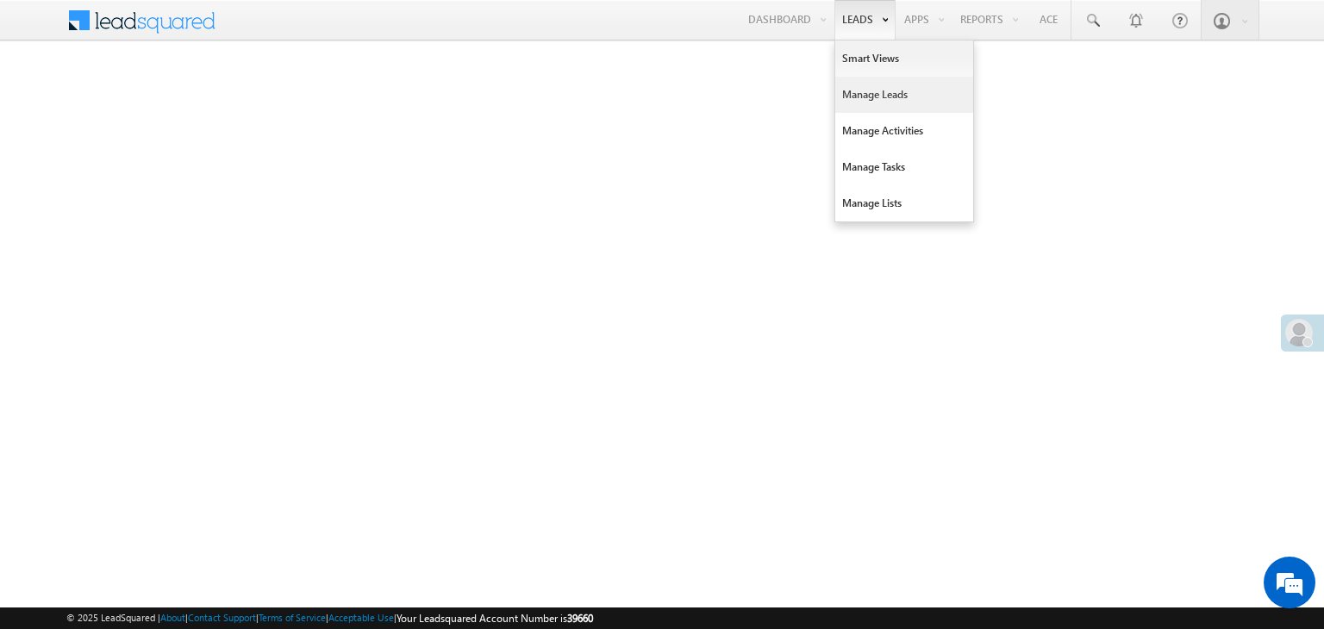
click at [854, 97] on link "Manage Leads" at bounding box center [904, 95] width 138 height 36
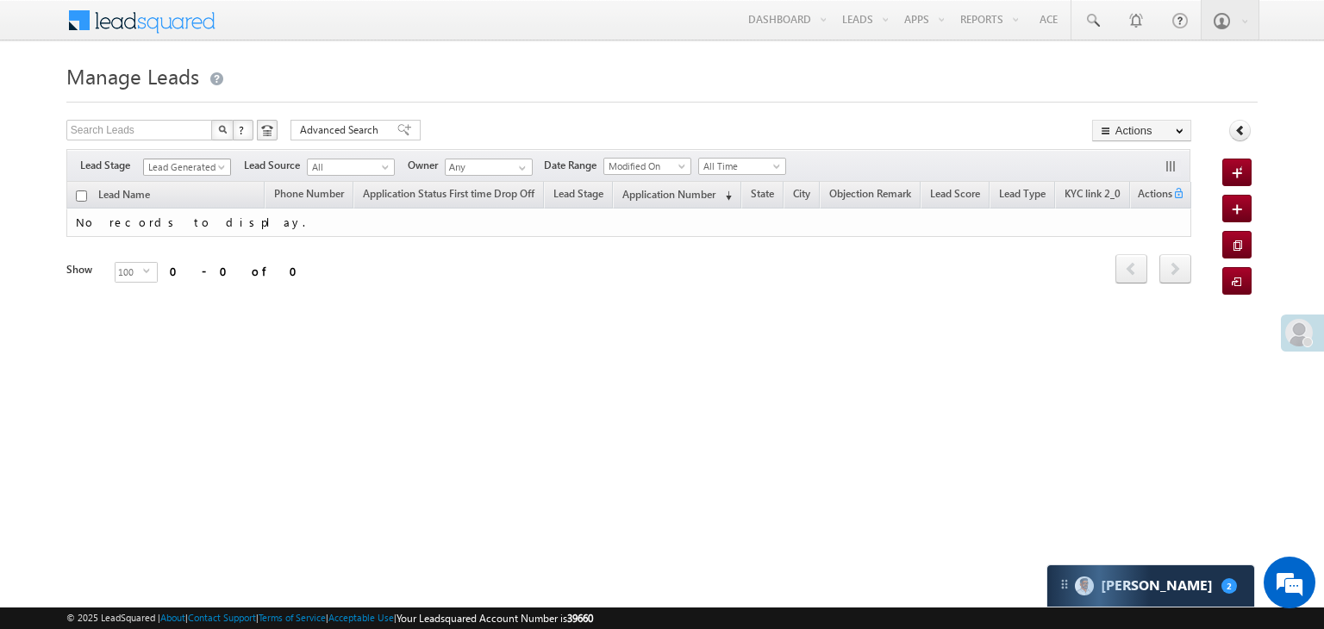
click at [210, 170] on span "Lead Generated" at bounding box center [185, 168] width 82 height 16
click at [185, 180] on link "All" at bounding box center [187, 186] width 87 height 16
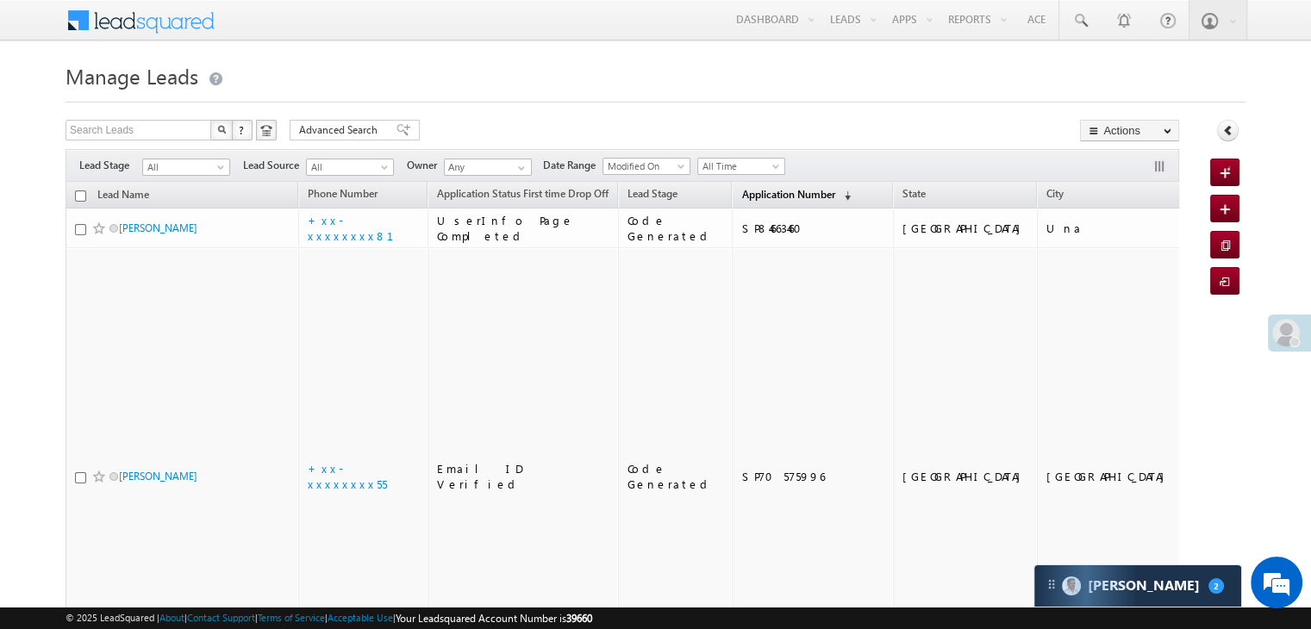
click at [775, 197] on span "Application Number" at bounding box center [788, 194] width 93 height 13
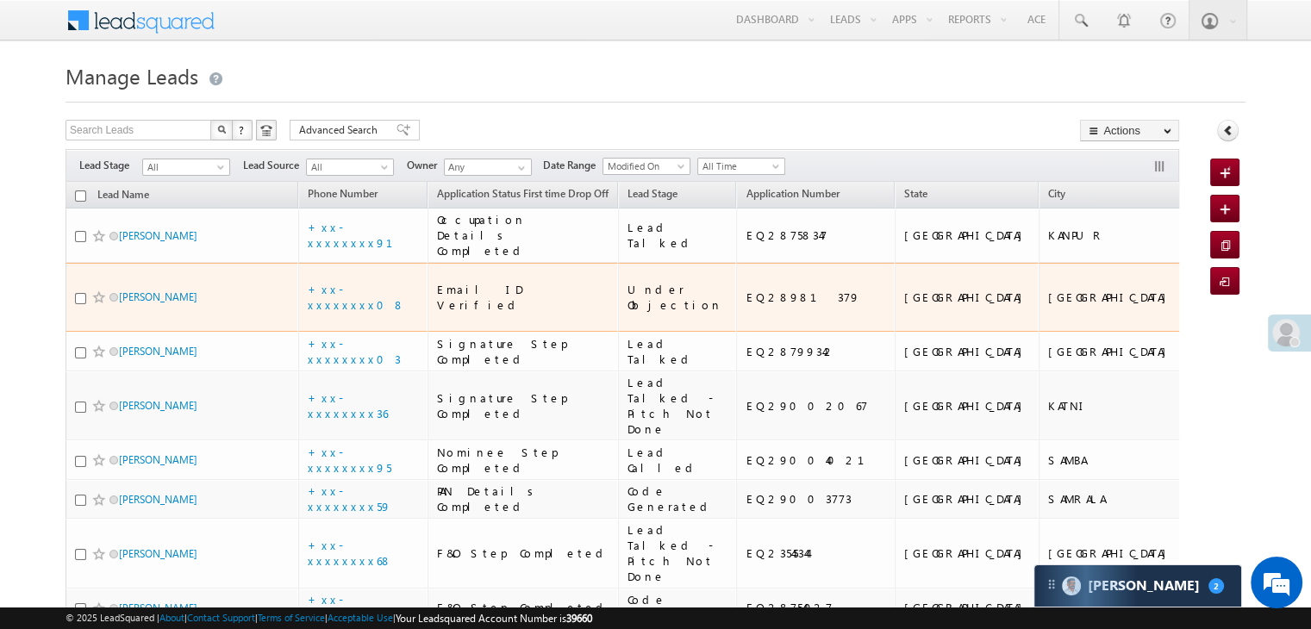
click at [95, 304] on span at bounding box center [99, 298] width 14 height 14
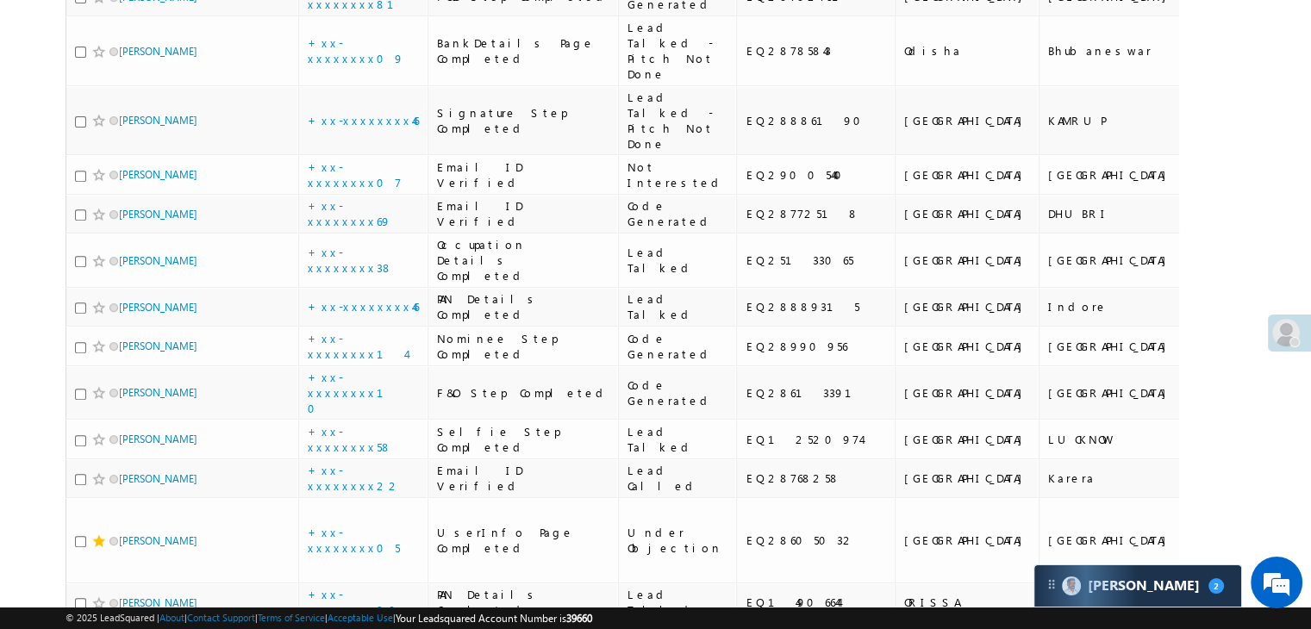
scroll to position [862, 0]
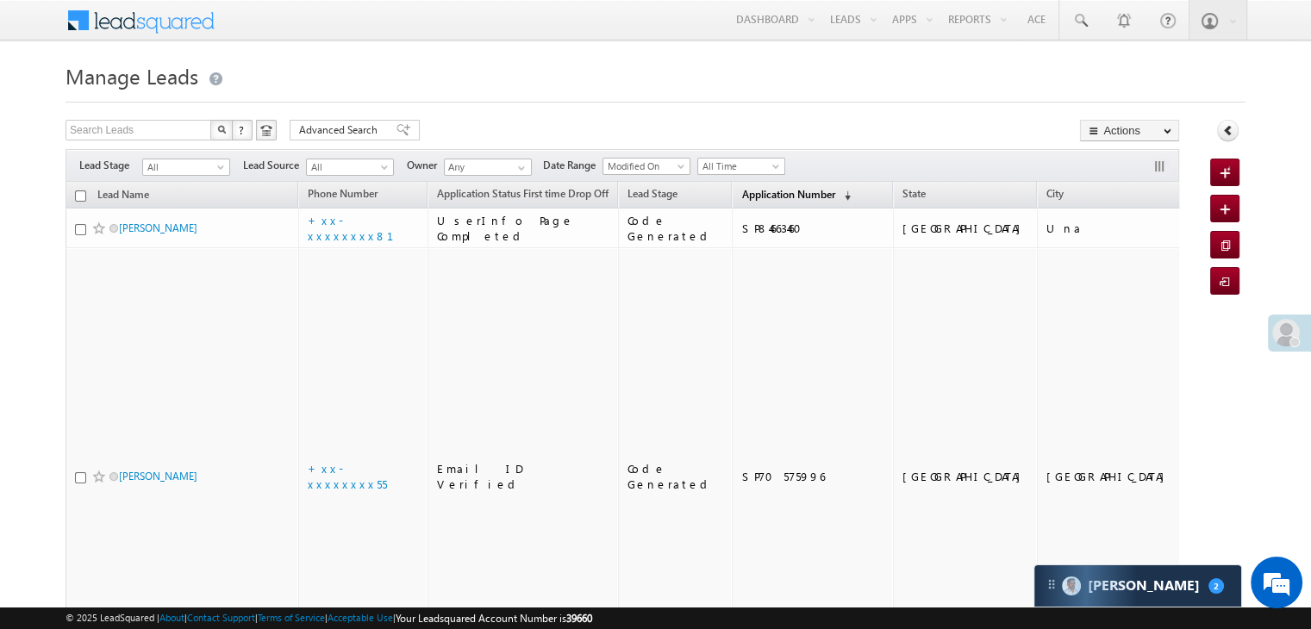
click at [742, 200] on span "Application Number" at bounding box center [788, 194] width 93 height 13
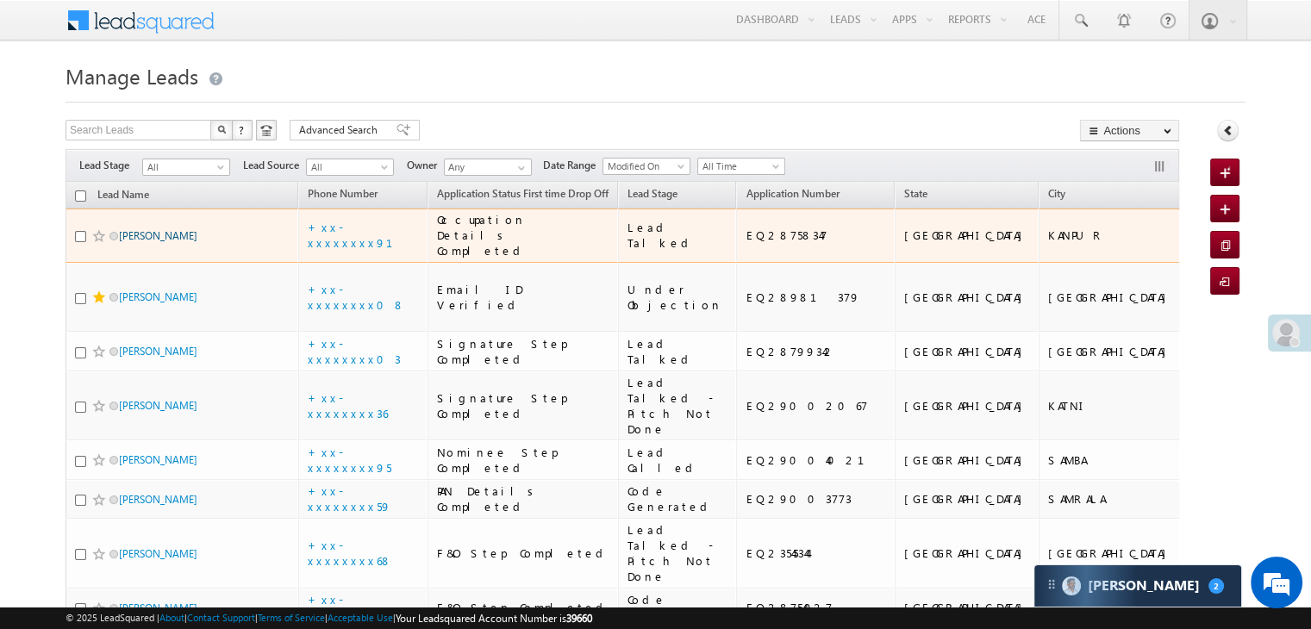
click at [146, 242] on link "Naina devi" at bounding box center [158, 235] width 78 height 13
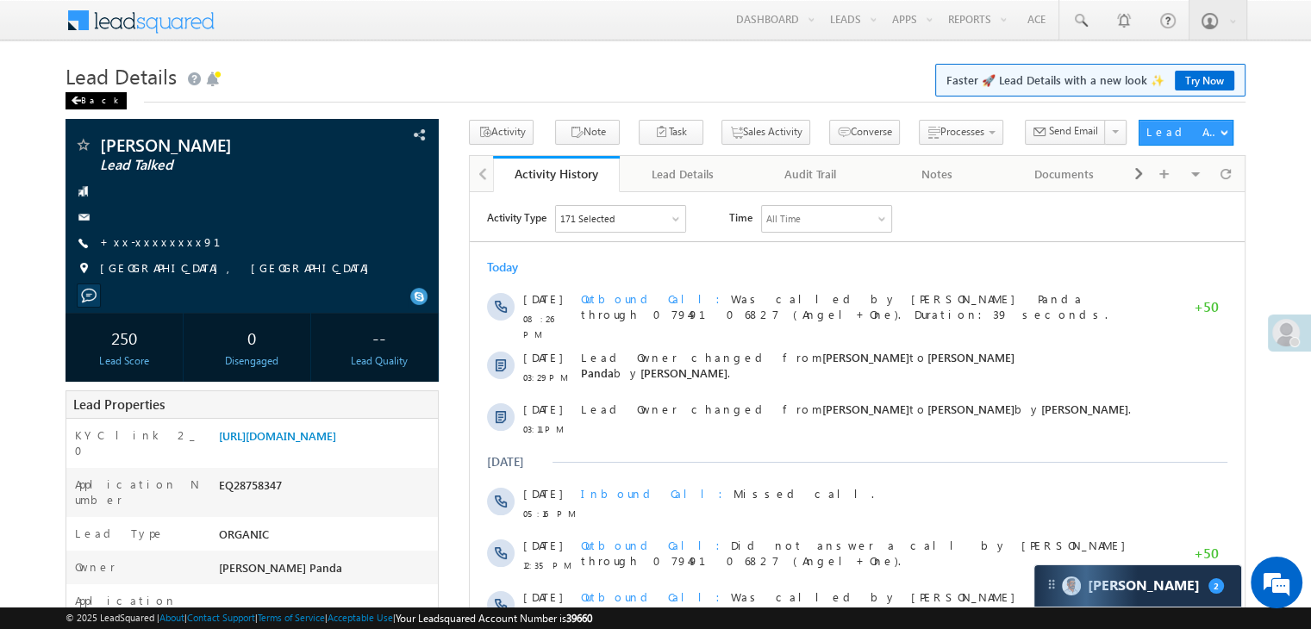
click at [81, 101] on div "Back" at bounding box center [96, 100] width 61 height 17
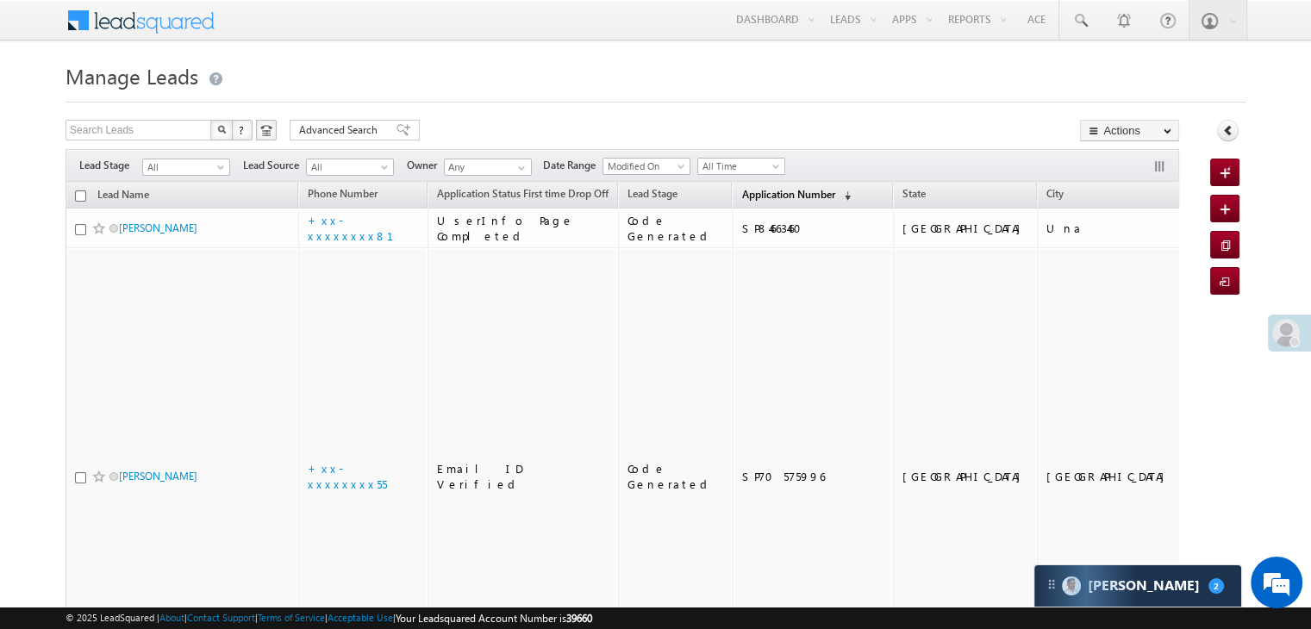
click at [769, 194] on span "Application Number" at bounding box center [788, 194] width 93 height 13
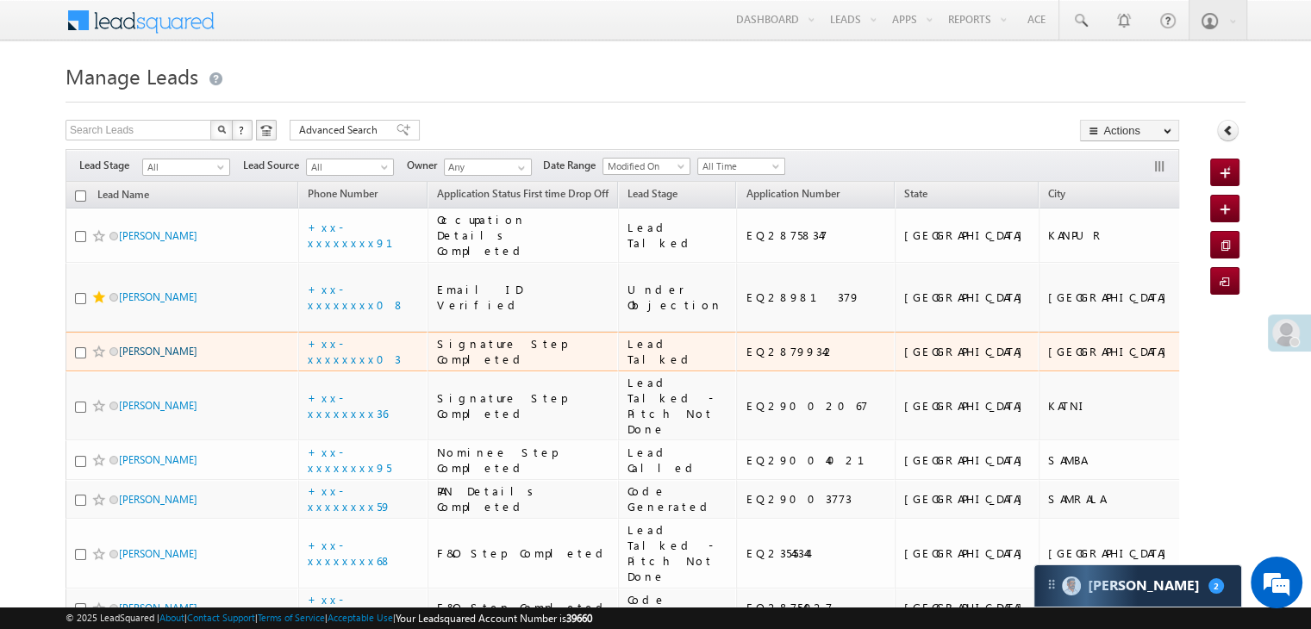
click at [176, 358] on link "[PERSON_NAME]" at bounding box center [158, 351] width 78 height 13
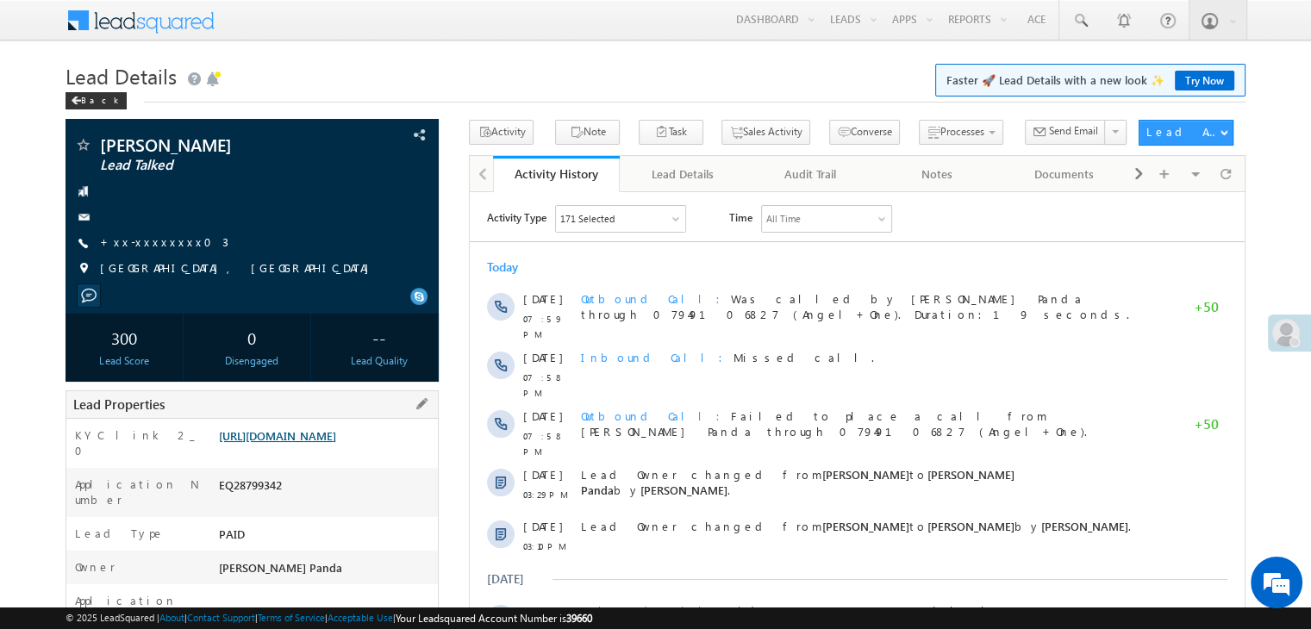
click at [297, 443] on link "[URL][DOMAIN_NAME]" at bounding box center [277, 436] width 117 height 15
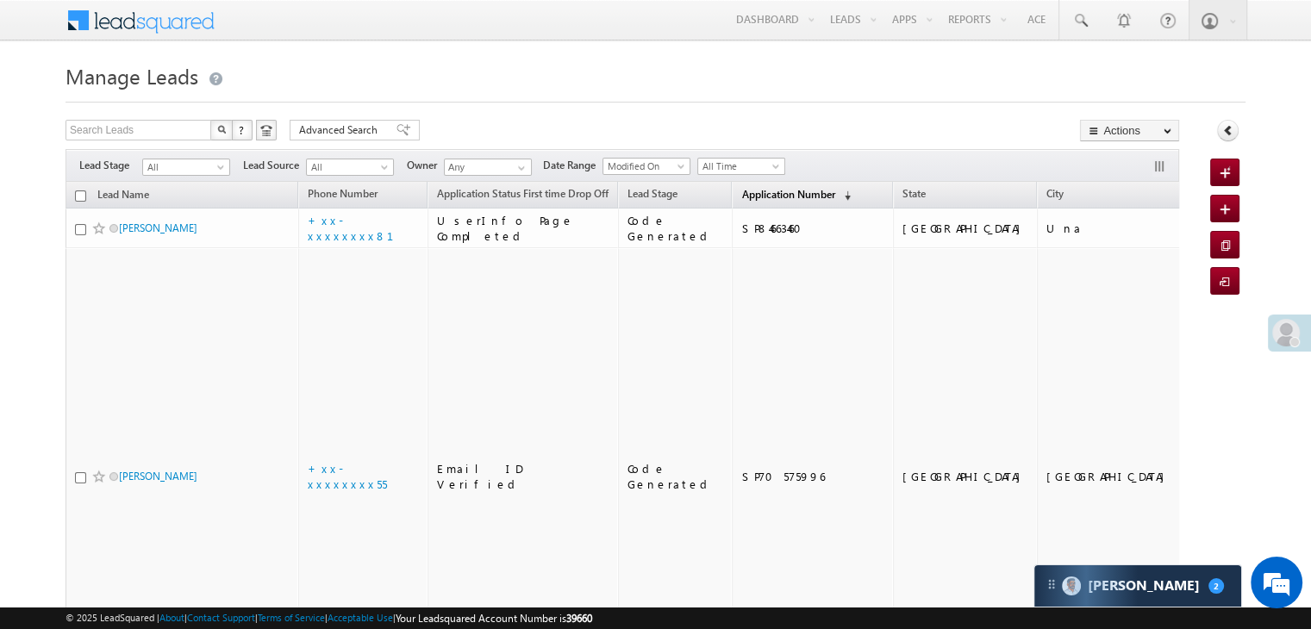
click at [765, 195] on span "Application Number" at bounding box center [788, 194] width 93 height 13
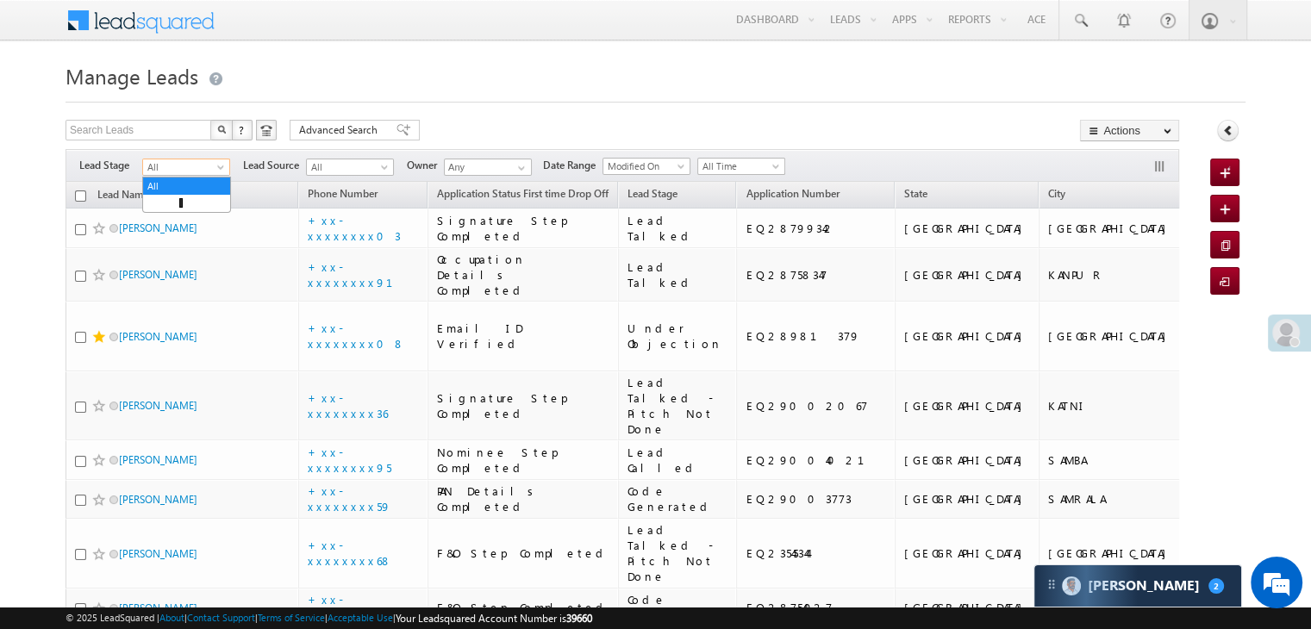
click at [217, 168] on span at bounding box center [223, 171] width 14 height 14
click at [197, 196] on link "Lead Generated" at bounding box center [186, 204] width 87 height 16
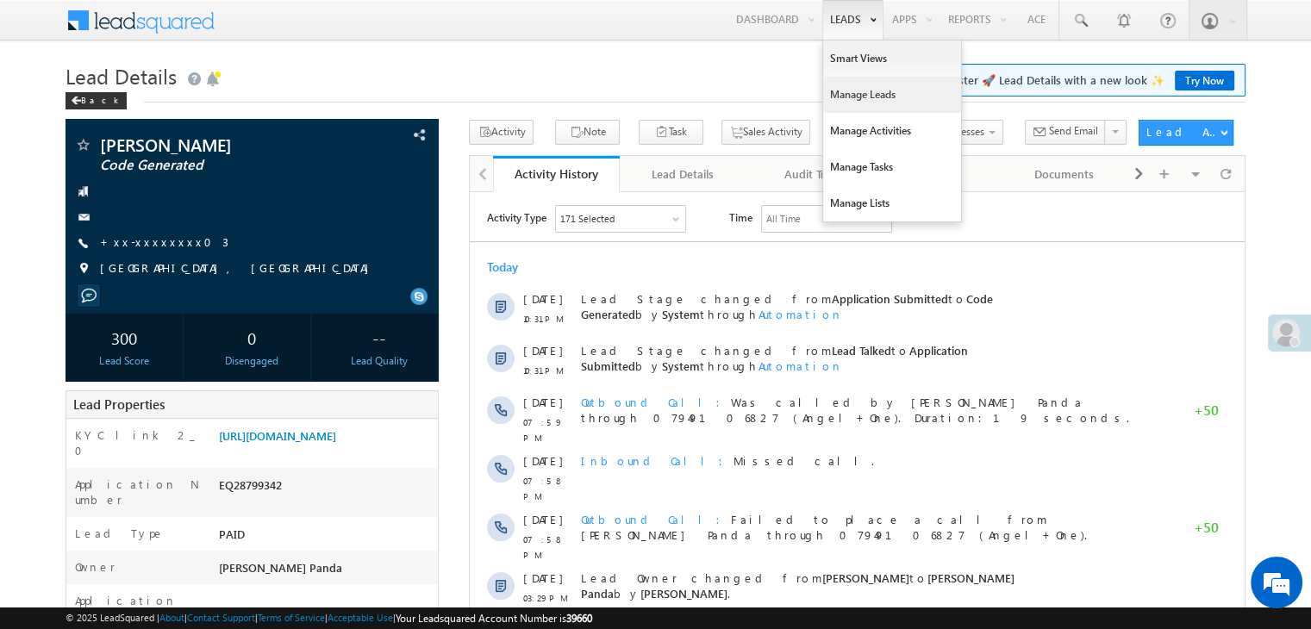
click at [851, 91] on link "Manage Leads" at bounding box center [892, 95] width 138 height 36
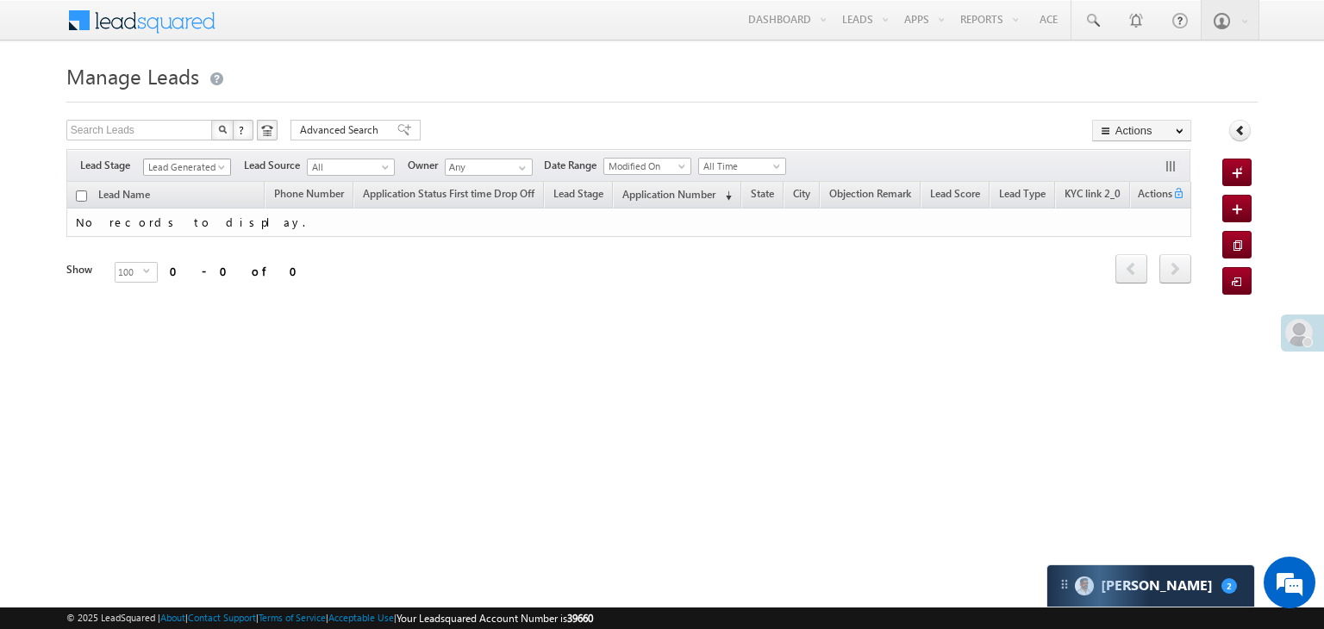
click at [207, 169] on span "Lead Generated" at bounding box center [185, 168] width 82 height 16
click at [174, 182] on link "All" at bounding box center [187, 186] width 87 height 16
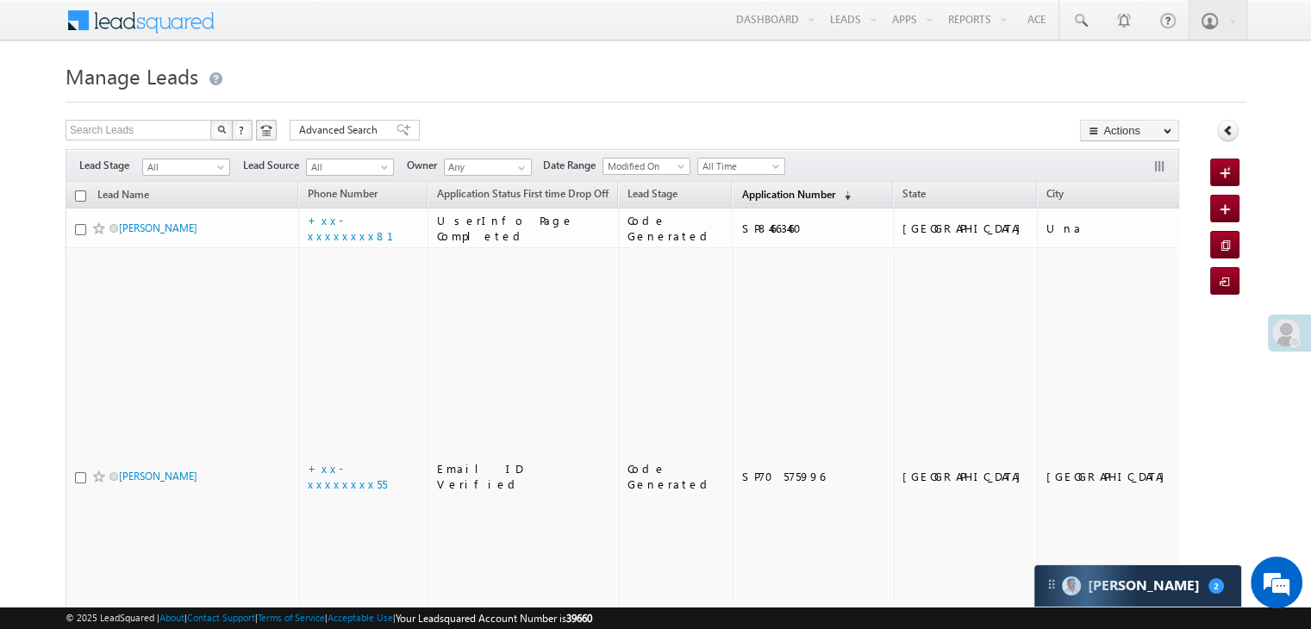
click at [745, 193] on span "Application Number" at bounding box center [788, 194] width 93 height 13
click at [742, 195] on span "Application Number" at bounding box center [788, 194] width 93 height 13
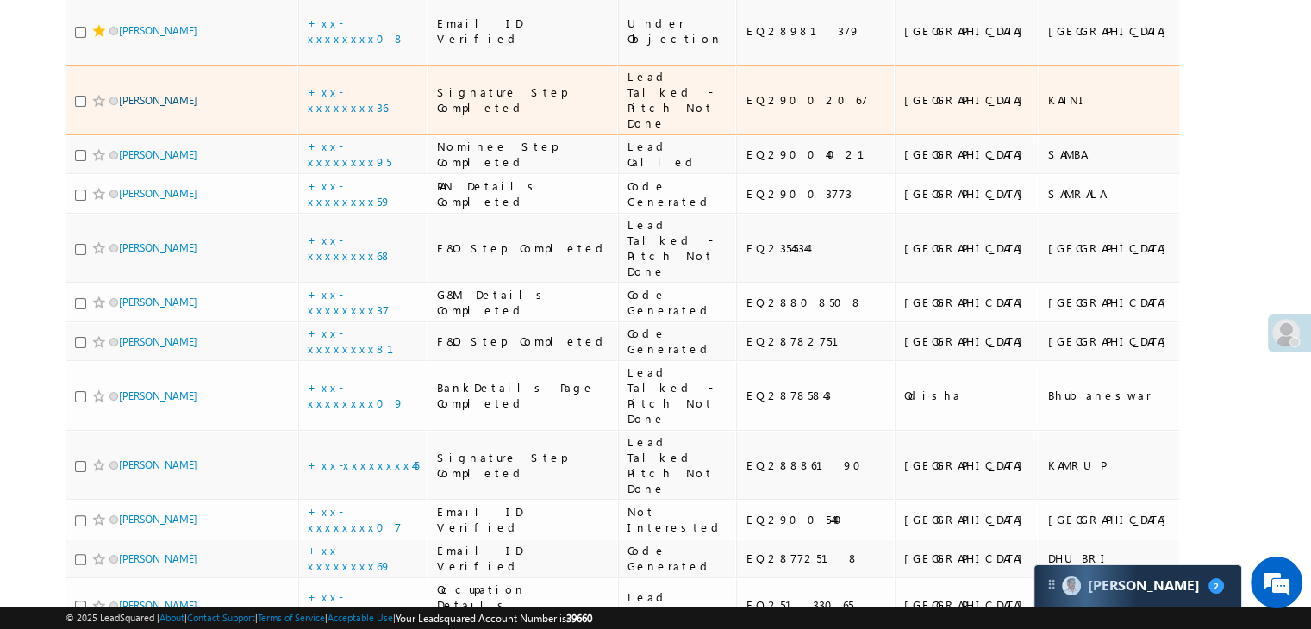
click at [159, 107] on link "[PERSON_NAME]" at bounding box center [158, 100] width 78 height 13
